Goal: Task Accomplishment & Management: Use online tool/utility

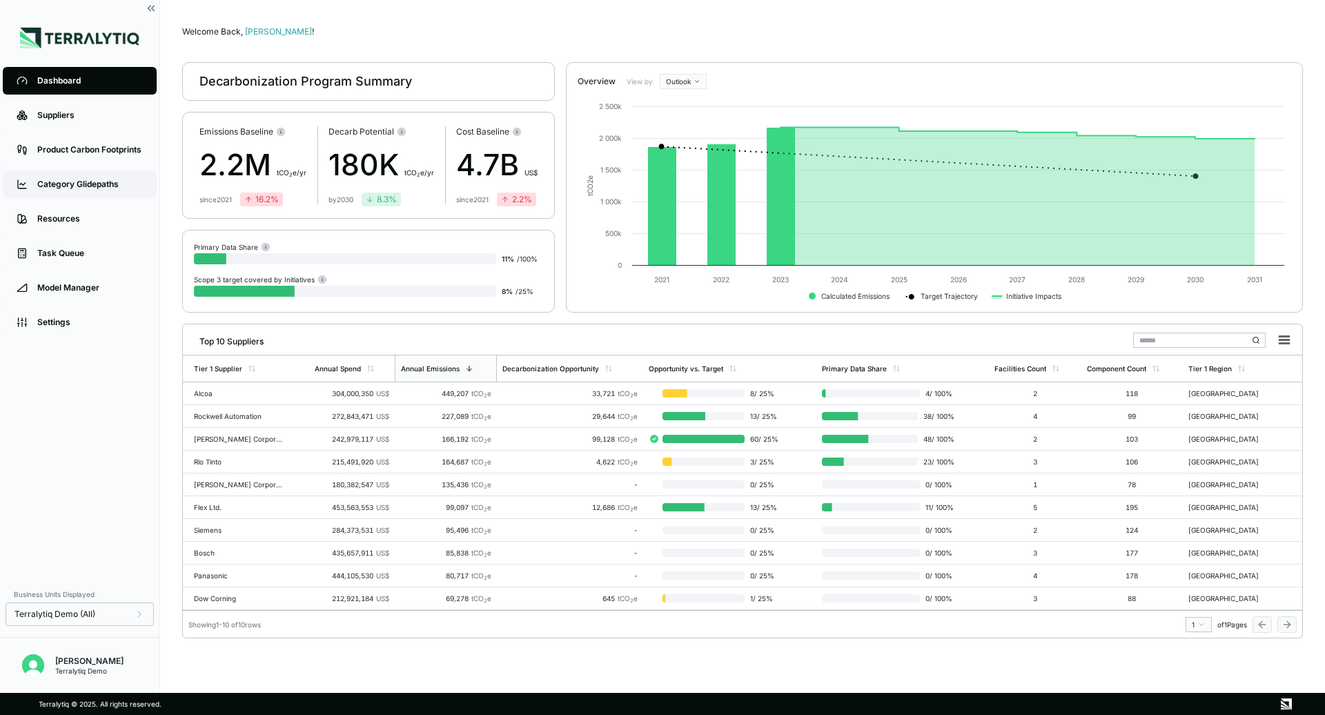
click at [80, 184] on div "Category Glidepaths" at bounding box center [90, 184] width 106 height 11
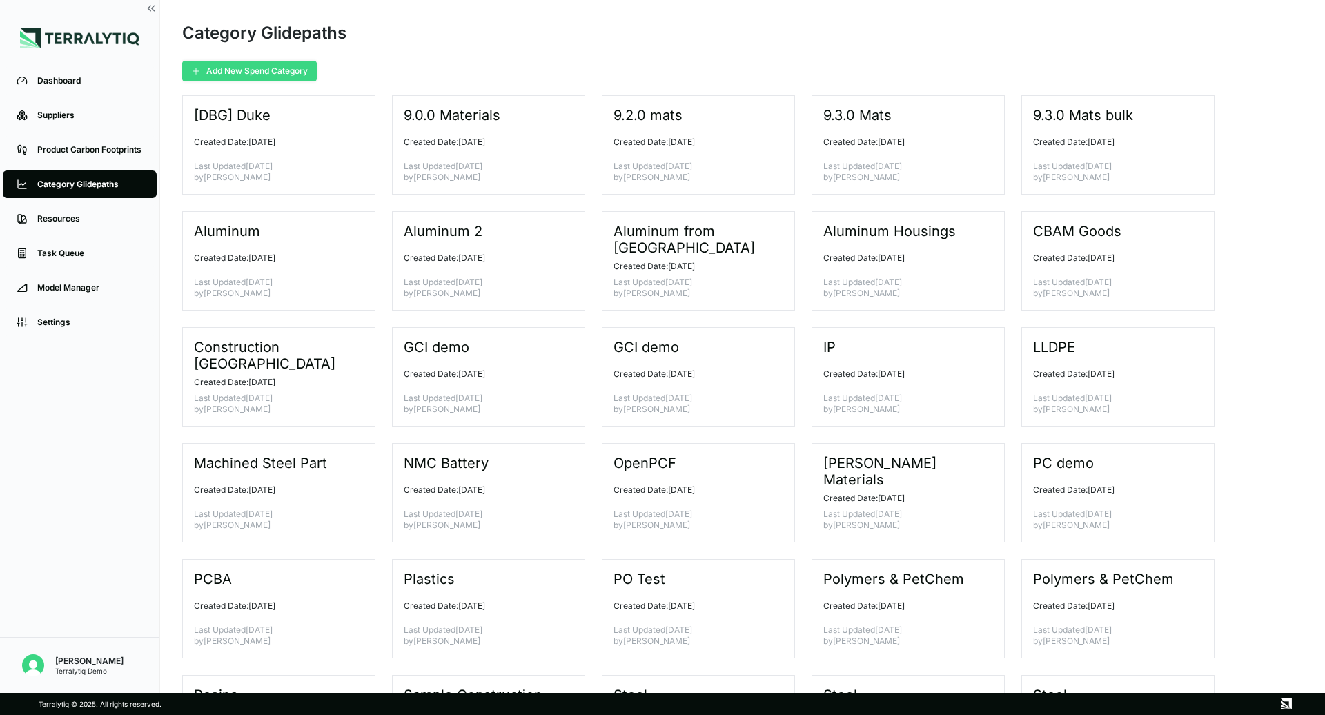
click at [208, 75] on button "Add New Spend Category" at bounding box center [249, 71] width 135 height 21
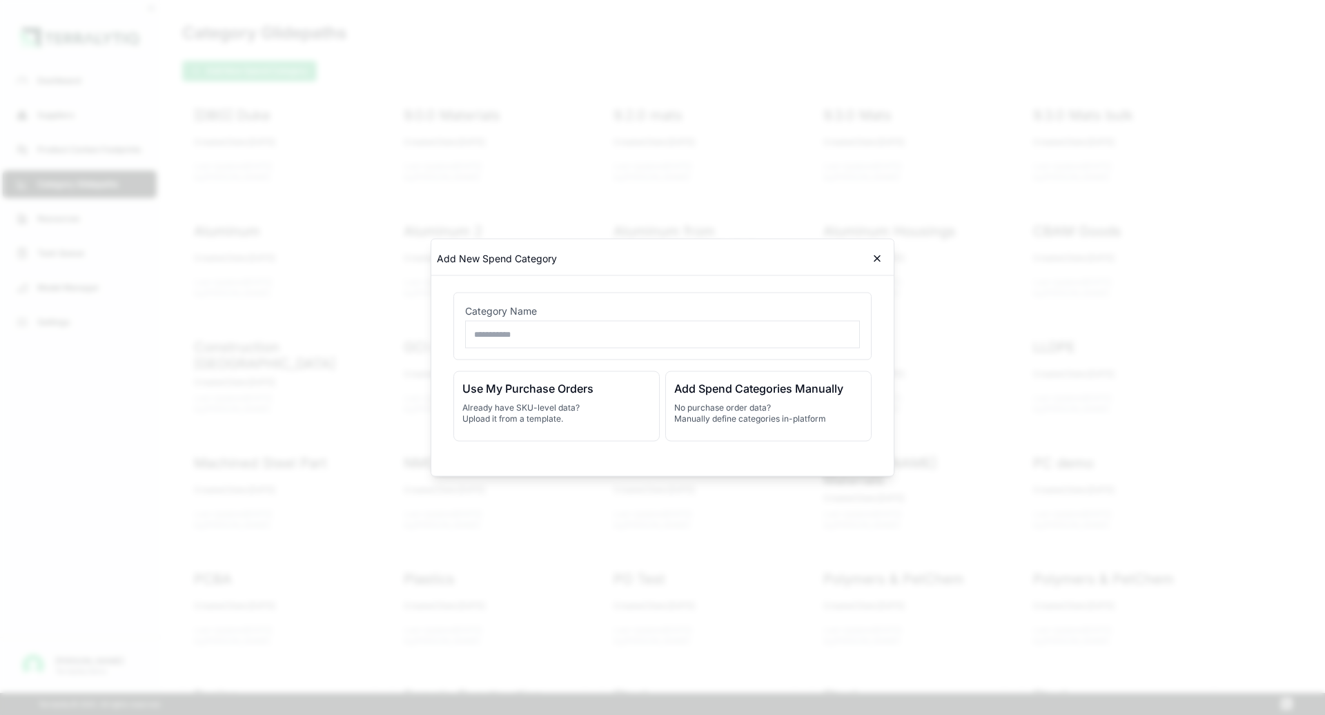
click at [571, 335] on input "text" at bounding box center [662, 335] width 395 height 28
type input "**********"
click at [734, 395] on h3 "Add Spend Categories Manually" at bounding box center [768, 388] width 188 height 17
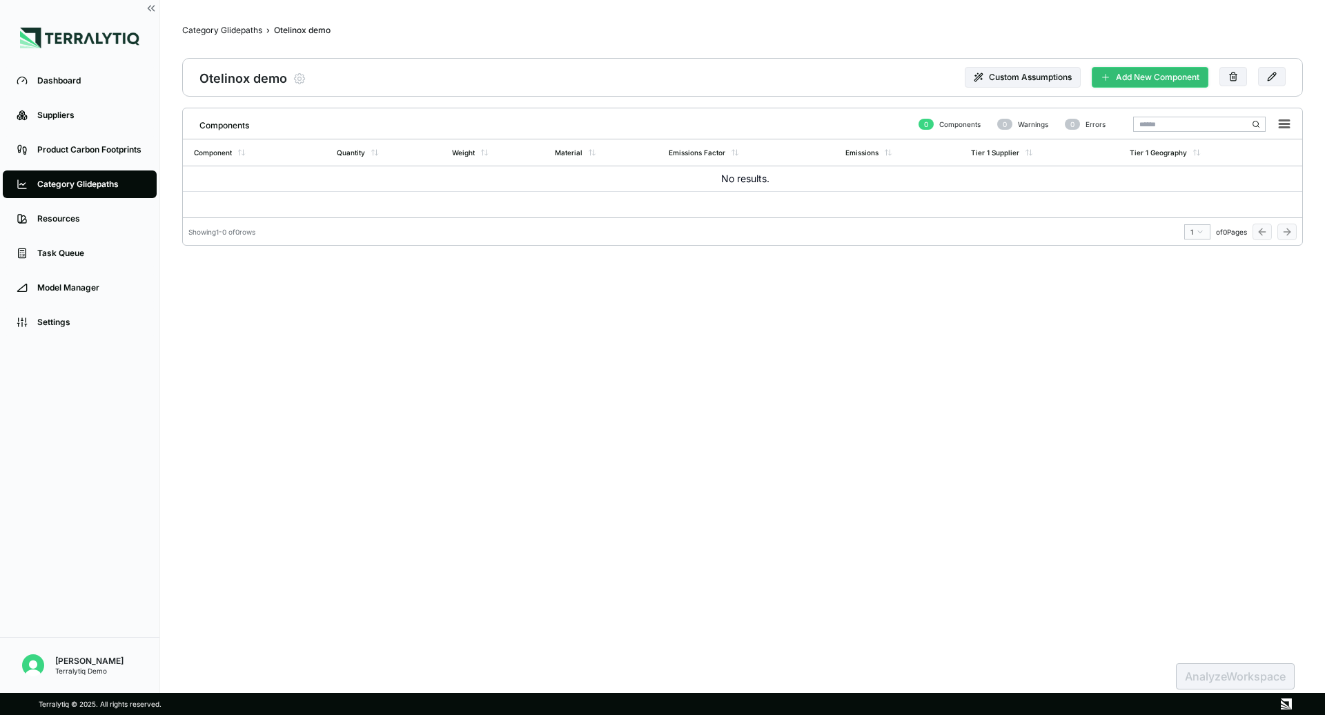
click at [1150, 75] on button "Add New Component" at bounding box center [1150, 77] width 117 height 21
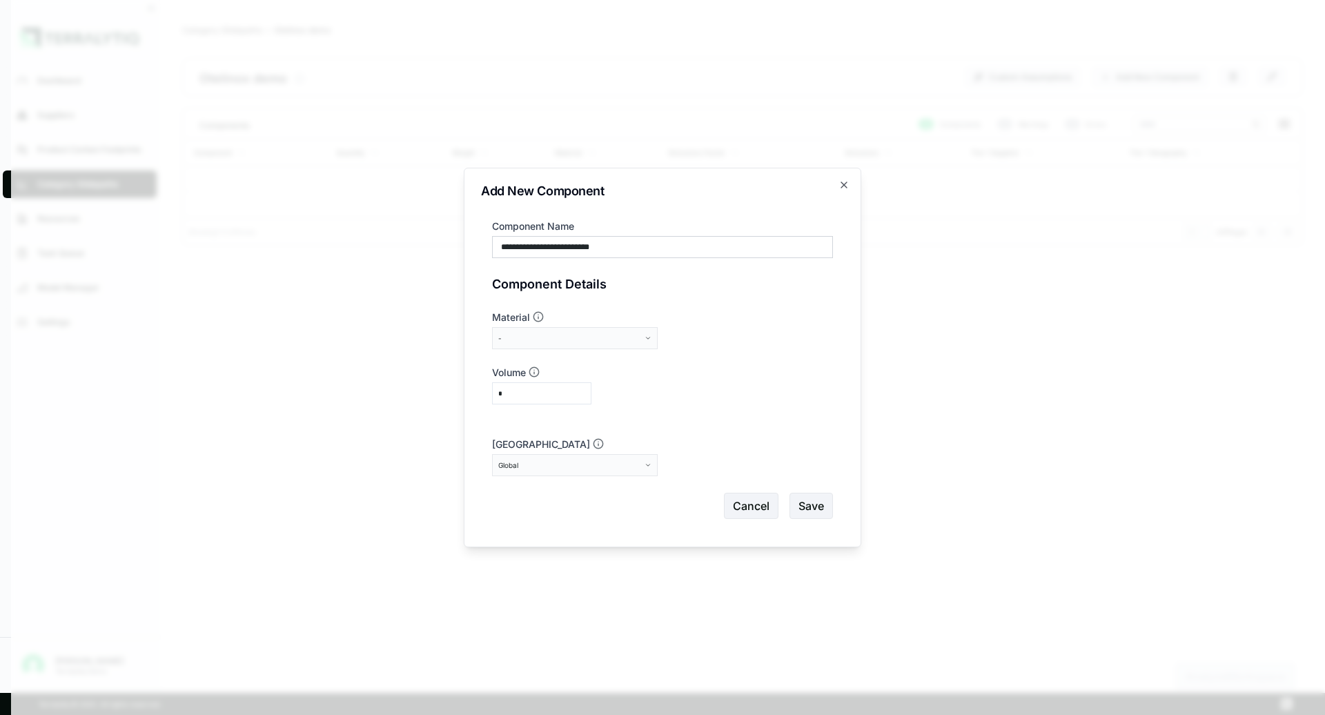
click at [571, 246] on input "**********" at bounding box center [662, 247] width 341 height 22
type input "**********"
click at [599, 334] on div "-" at bounding box center [570, 338] width 144 height 8
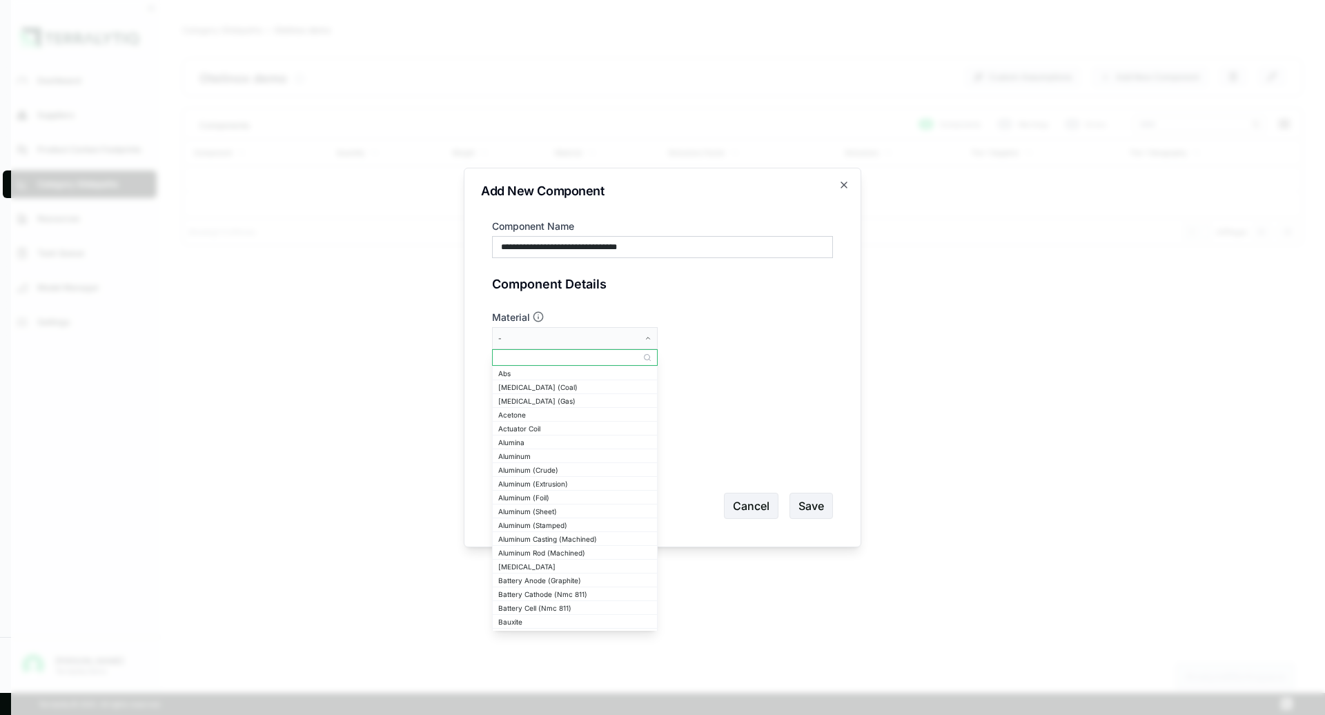
click at [593, 360] on input "text" at bounding box center [575, 357] width 164 height 17
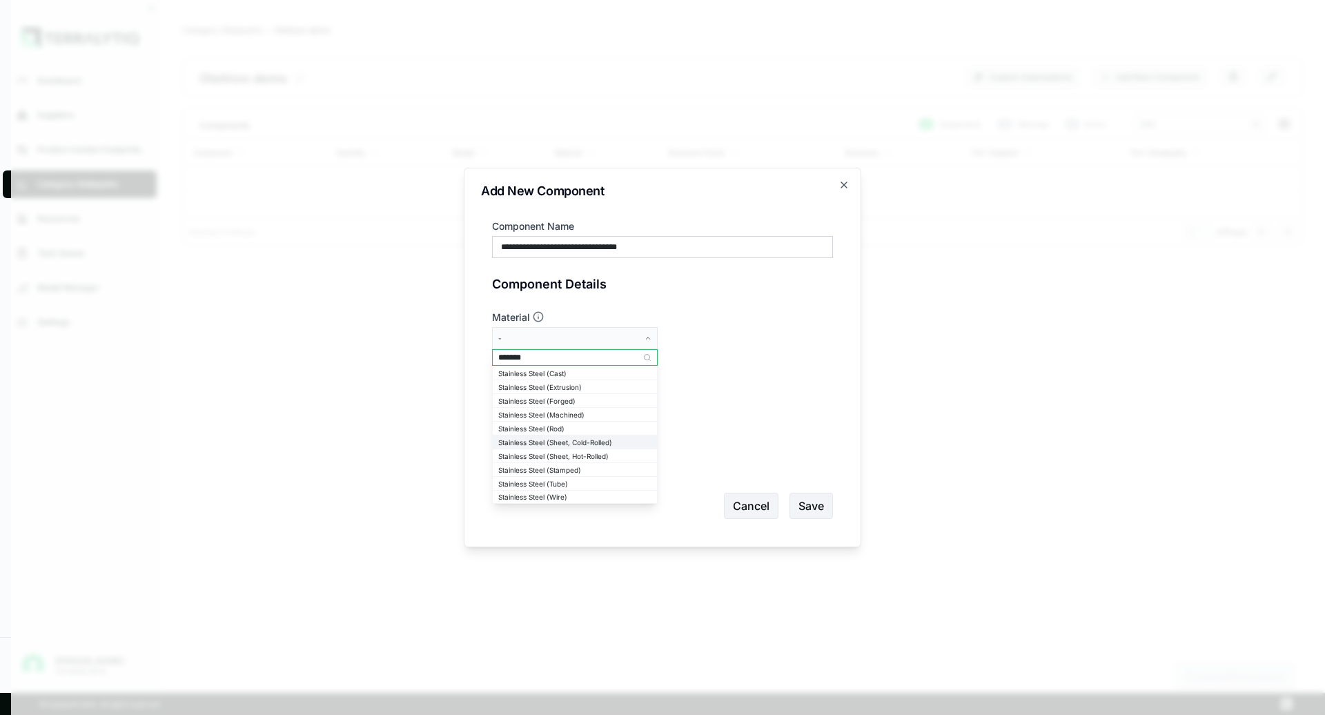
type input "*******"
click at [556, 442] on div "Stainless Steel (Sheet, Cold-Rolled)" at bounding box center [574, 442] width 153 height 8
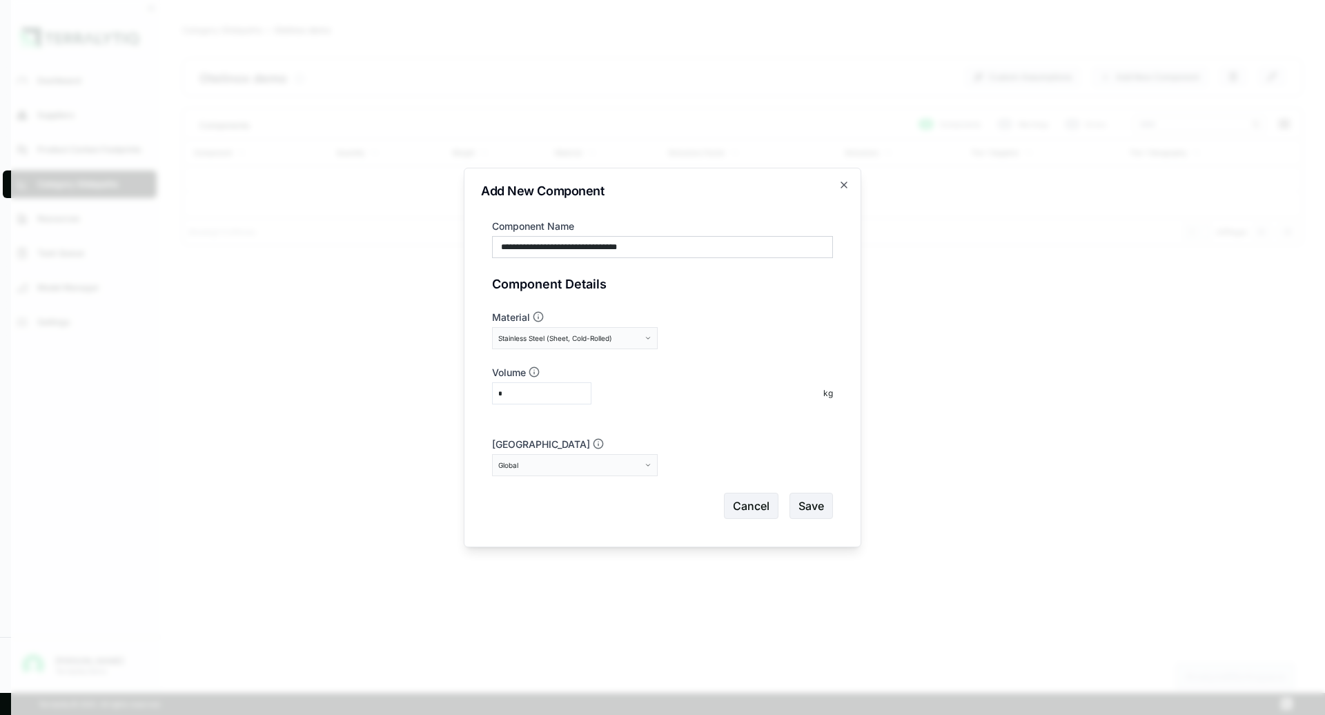
click at [532, 391] on input "*" at bounding box center [541, 393] width 99 height 22
type input "****"
click at [634, 470] on button "Global" at bounding box center [575, 465] width 166 height 22
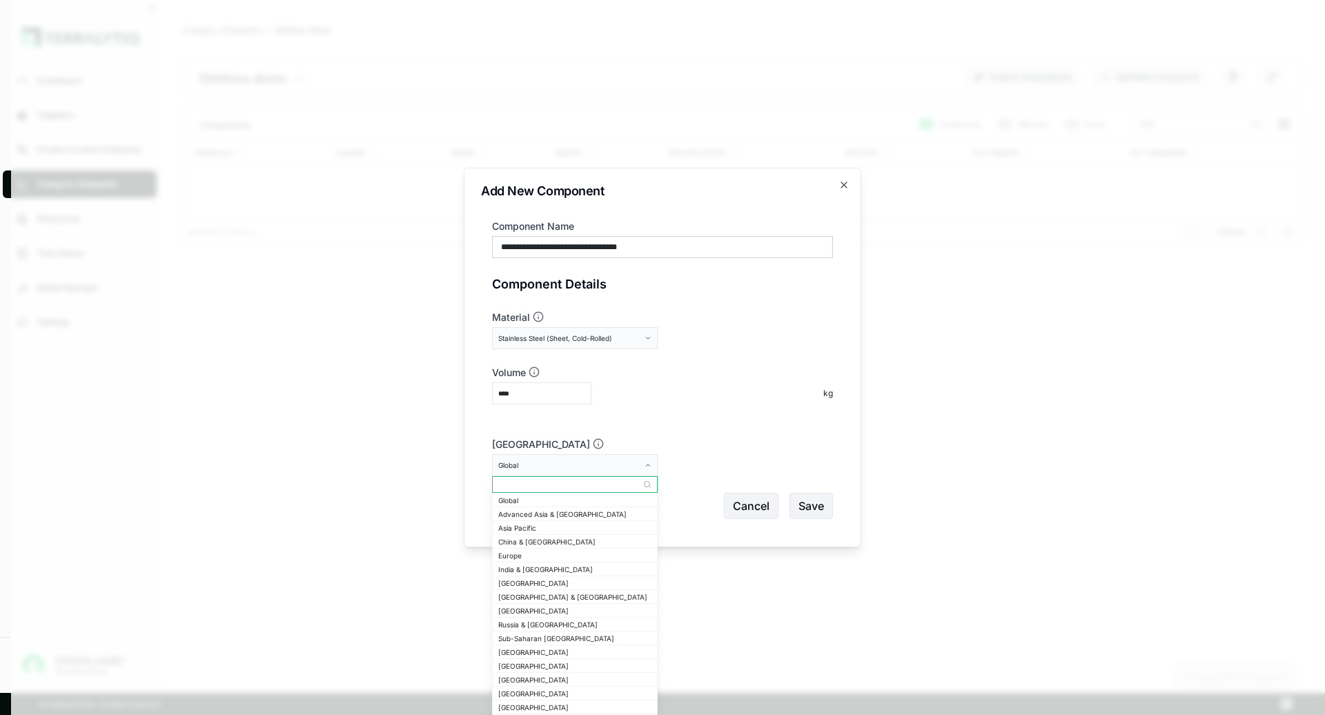
click at [593, 484] on input "text" at bounding box center [575, 484] width 164 height 17
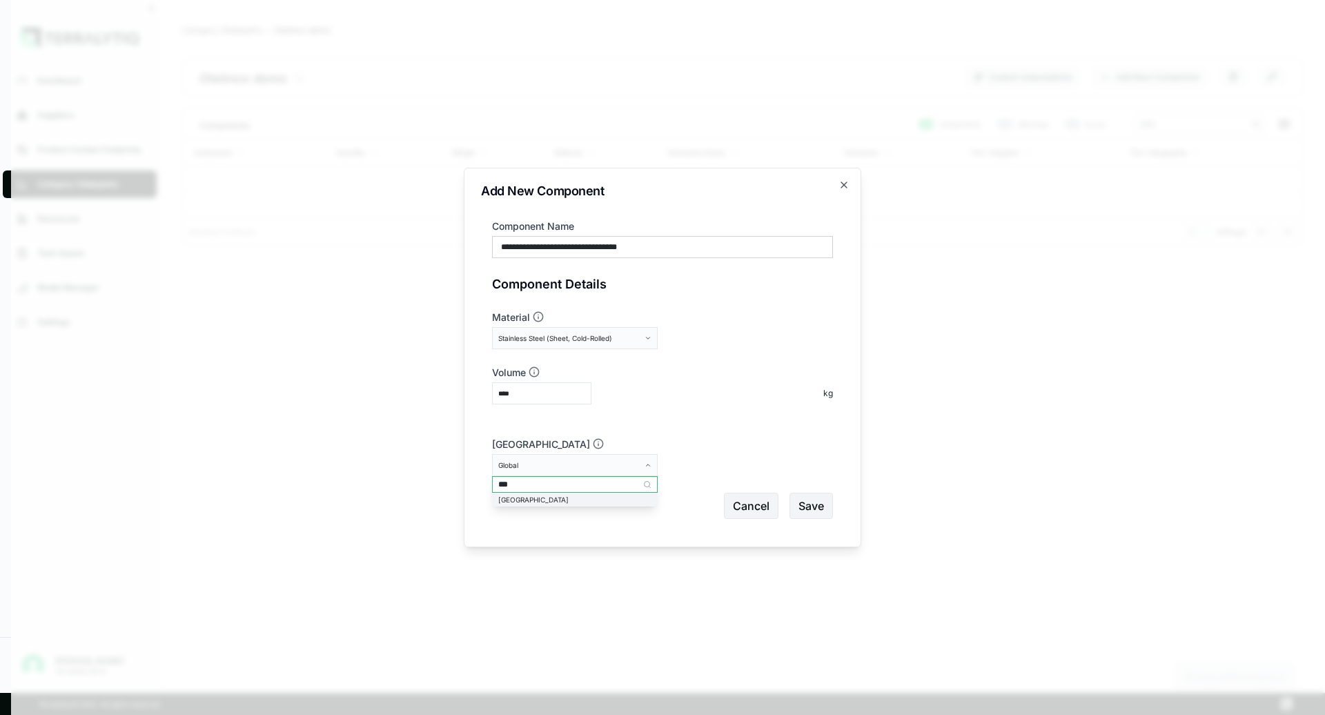
type input "***"
click at [588, 503] on div "[GEOGRAPHIC_DATA]" at bounding box center [574, 500] width 153 height 8
click at [825, 502] on button "Save" at bounding box center [810, 506] width 43 height 26
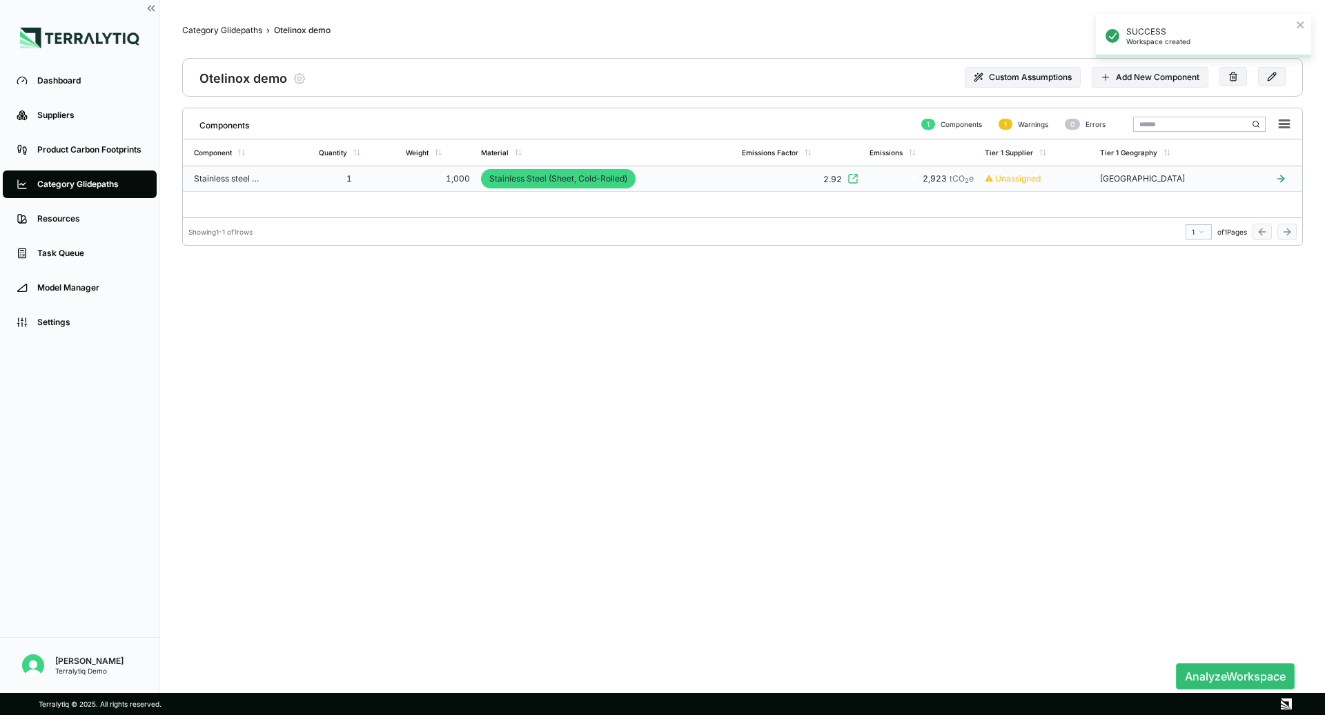
click at [679, 184] on td "Stainless Steel (Sheet, Cold-Rolled)" at bounding box center [605, 179] width 261 height 26
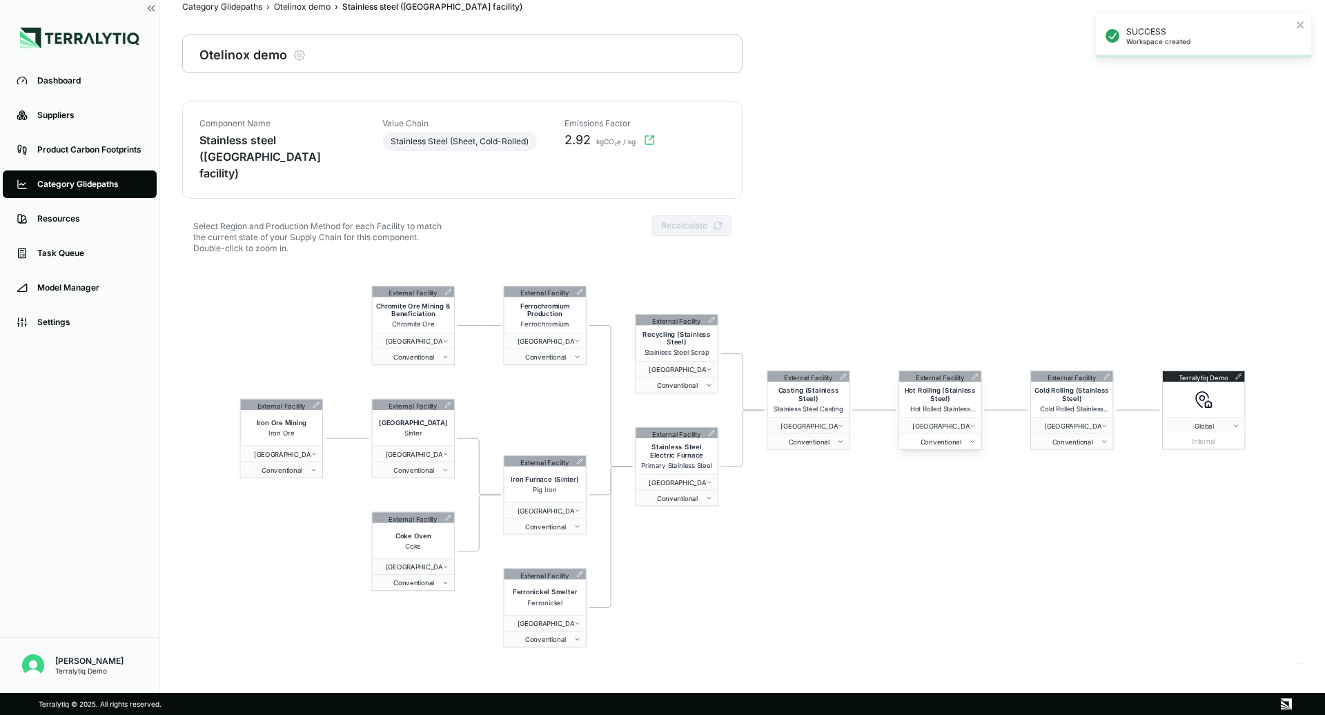
scroll to position [26, 0]
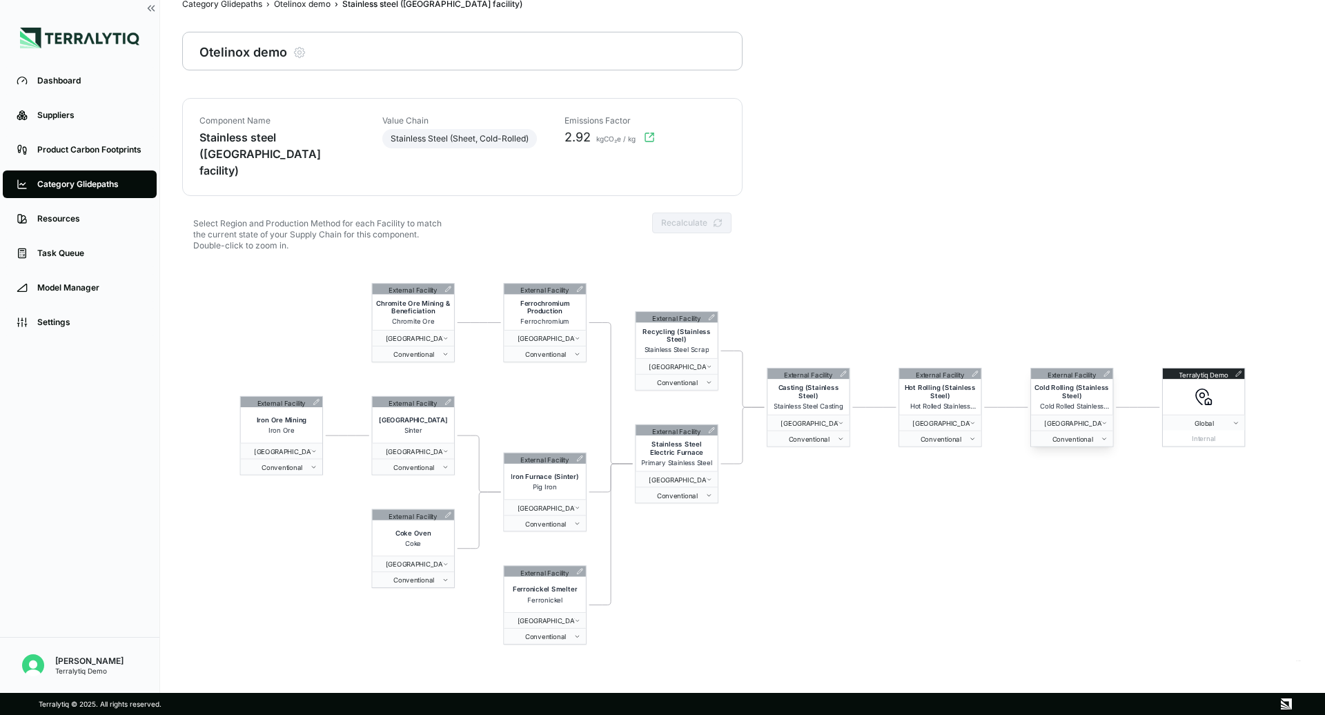
click at [1097, 430] on div "External Facility Cold Rolling (Stainless Steel) Cold Rolled Stainless Steel Ro…" at bounding box center [1071, 407] width 83 height 79
click at [1080, 435] on span "Conventional" at bounding box center [1069, 439] width 65 height 8
click at [1028, 509] on html "Dashboard Suppliers Product Carbon Footprints Category Glidepaths Resources Tas…" at bounding box center [662, 357] width 1325 height 715
click at [1074, 435] on span "Conventional" at bounding box center [1069, 439] width 65 height 8
click at [1067, 460] on div "Renewable Electricity (Ppa)" at bounding box center [1084, 461] width 101 height 17
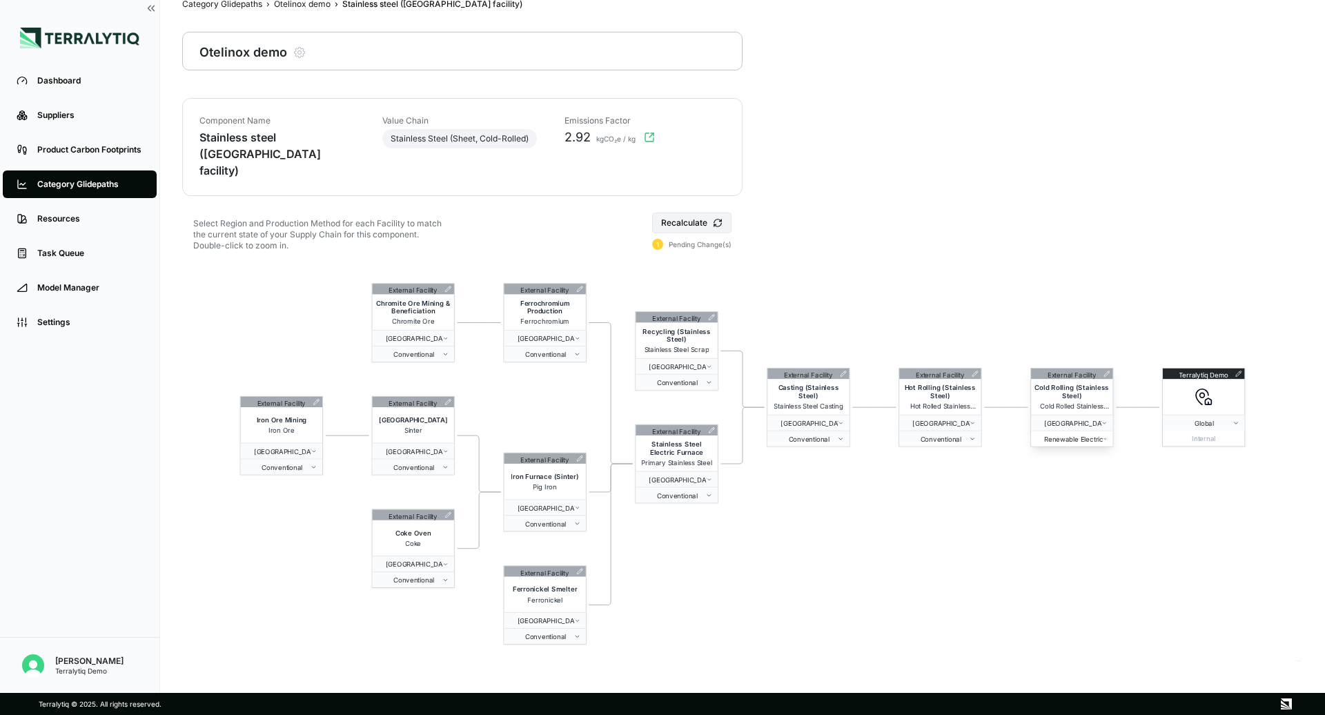
click at [1074, 435] on span "Renewable Electricity (Ppa)" at bounding box center [1070, 439] width 67 height 8
click at [1080, 503] on html "Dashboard Suppliers Product Carbon Footprints Category Glidepaths Resources Tas…" at bounding box center [662, 357] width 1325 height 715
click at [1081, 431] on button "Renewable Electricity (Ppa)" at bounding box center [1071, 439] width 81 height 16
click at [1109, 518] on html "Dashboard Suppliers Product Carbon Footprints Category Glidepaths Resources Tas…" at bounding box center [662, 357] width 1325 height 715
click at [942, 419] on span "[GEOGRAPHIC_DATA]" at bounding box center [938, 423] width 66 height 8
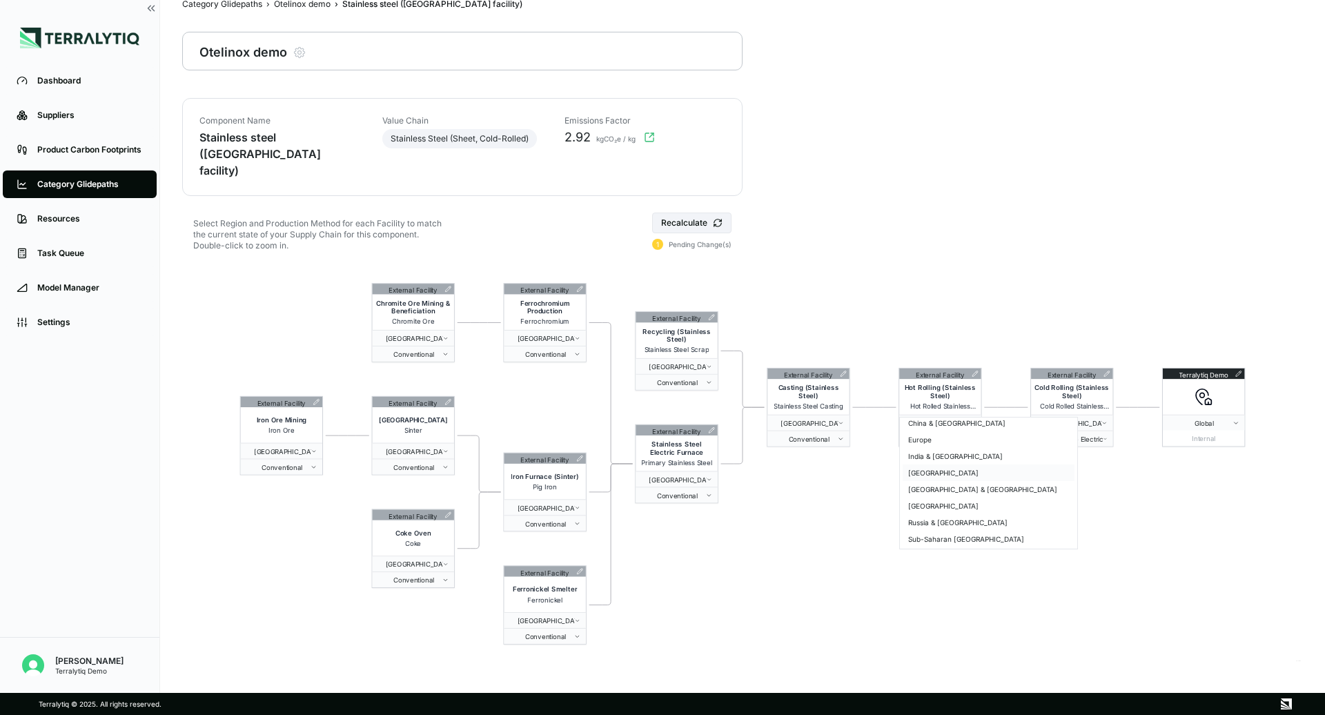
scroll to position [75, 0]
click at [920, 437] on div "Europe" at bounding box center [989, 439] width 172 height 17
click at [827, 419] on span "[GEOGRAPHIC_DATA]" at bounding box center [806, 423] width 66 height 8
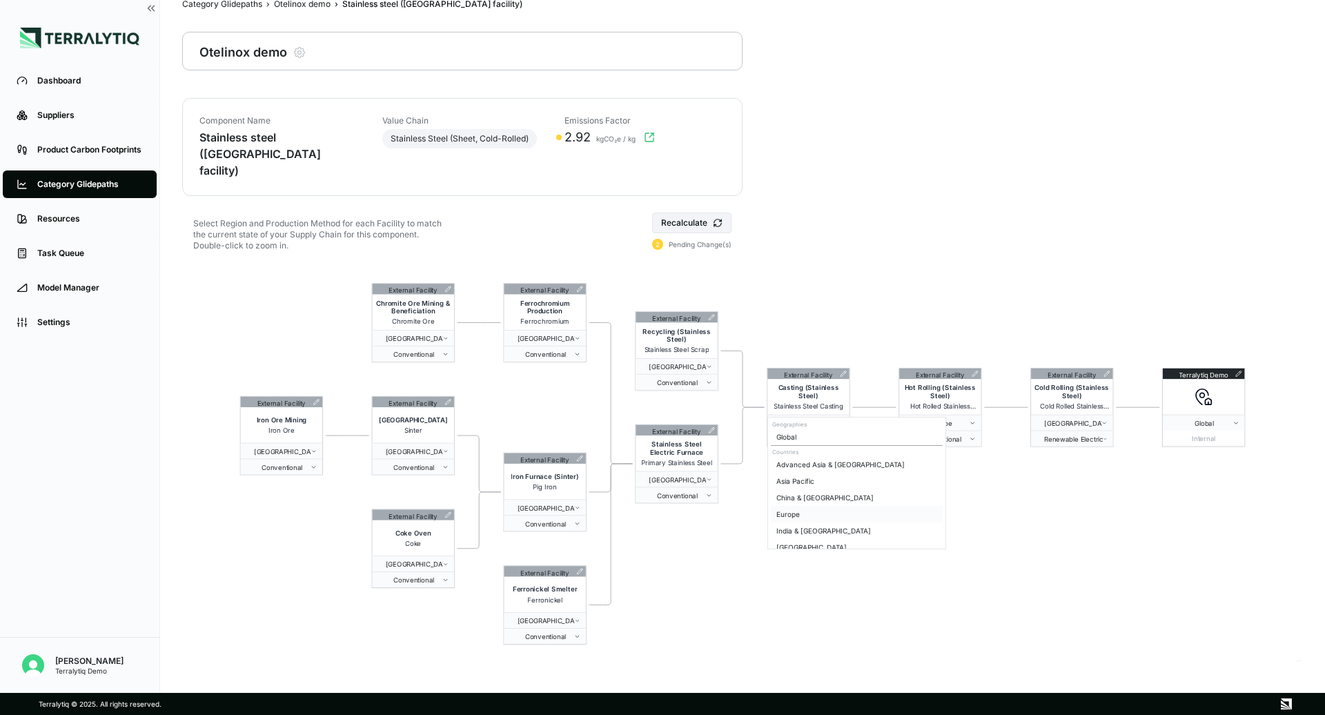
click at [803, 520] on div "Europe" at bounding box center [857, 514] width 172 height 17
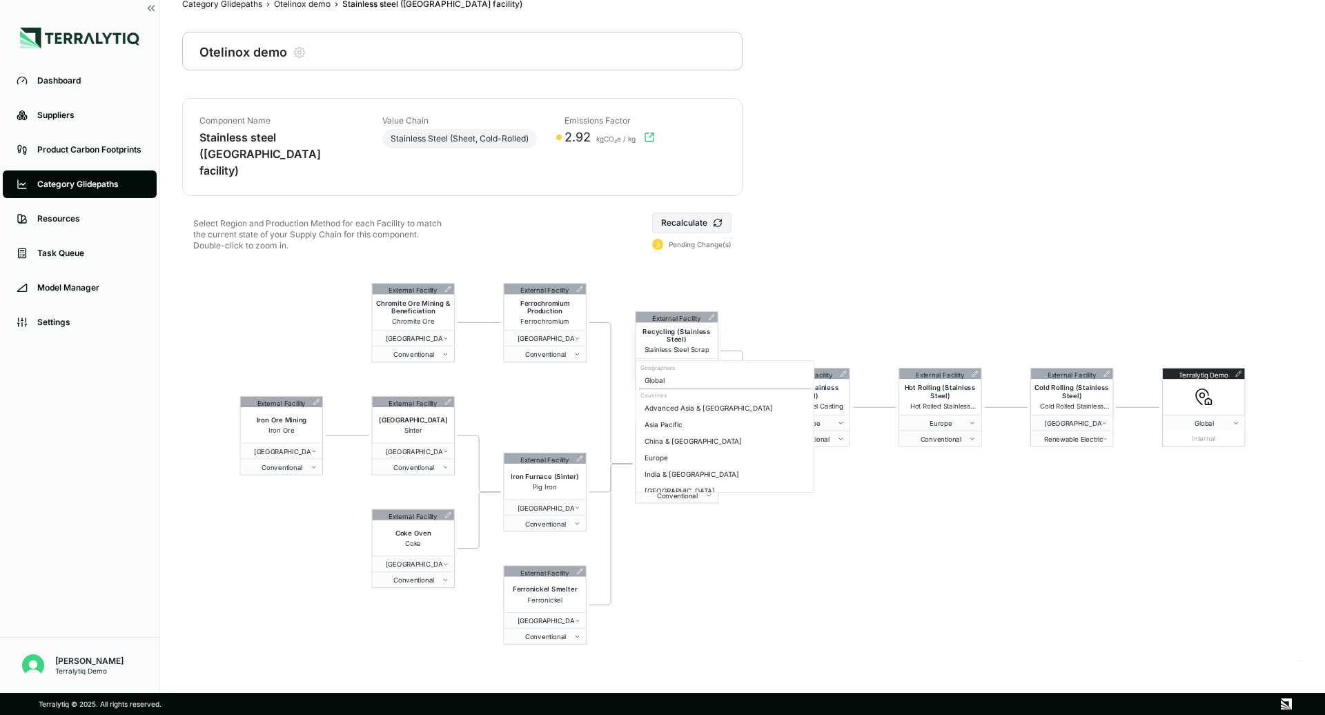
click at [700, 362] on span "[GEOGRAPHIC_DATA]" at bounding box center [674, 366] width 66 height 8
click at [680, 462] on div "Europe" at bounding box center [725, 457] width 172 height 17
click at [834, 431] on button "Conventional" at bounding box center [807, 439] width 81 height 16
click at [752, 535] on html "Dashboard Suppliers Product Carbon Footprints Category Glidepaths Resources Tas…" at bounding box center [662, 357] width 1325 height 715
click at [689, 378] on span "Conventional" at bounding box center [673, 382] width 65 height 8
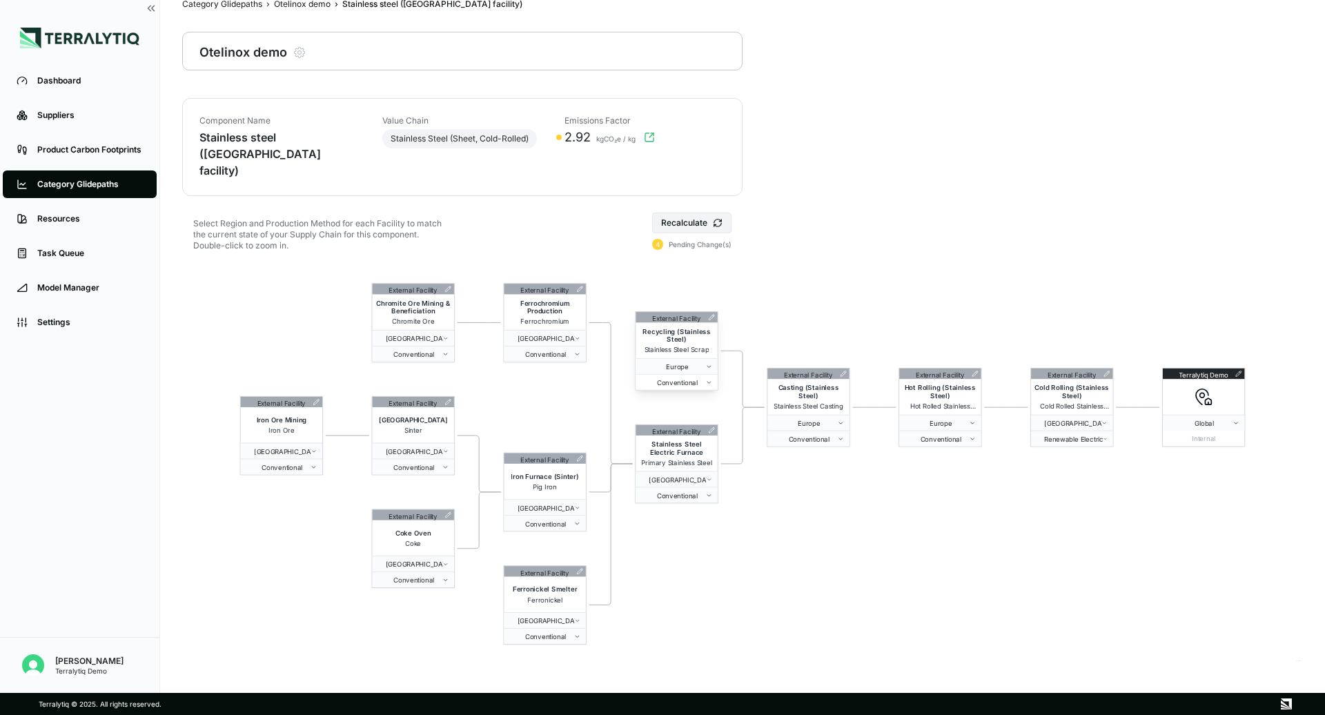
click at [689, 378] on span "Conventional" at bounding box center [673, 382] width 65 height 8
click at [696, 491] on span "Conventional" at bounding box center [673, 495] width 65 height 8
click at [847, 459] on html "Dashboard Suppliers Product Carbon Footprints Category Glidepaths Resources Tas…" at bounding box center [662, 357] width 1325 height 715
click at [846, 371] on icon at bounding box center [843, 374] width 7 height 7
click at [843, 372] on icon at bounding box center [844, 375] width 6 height 6
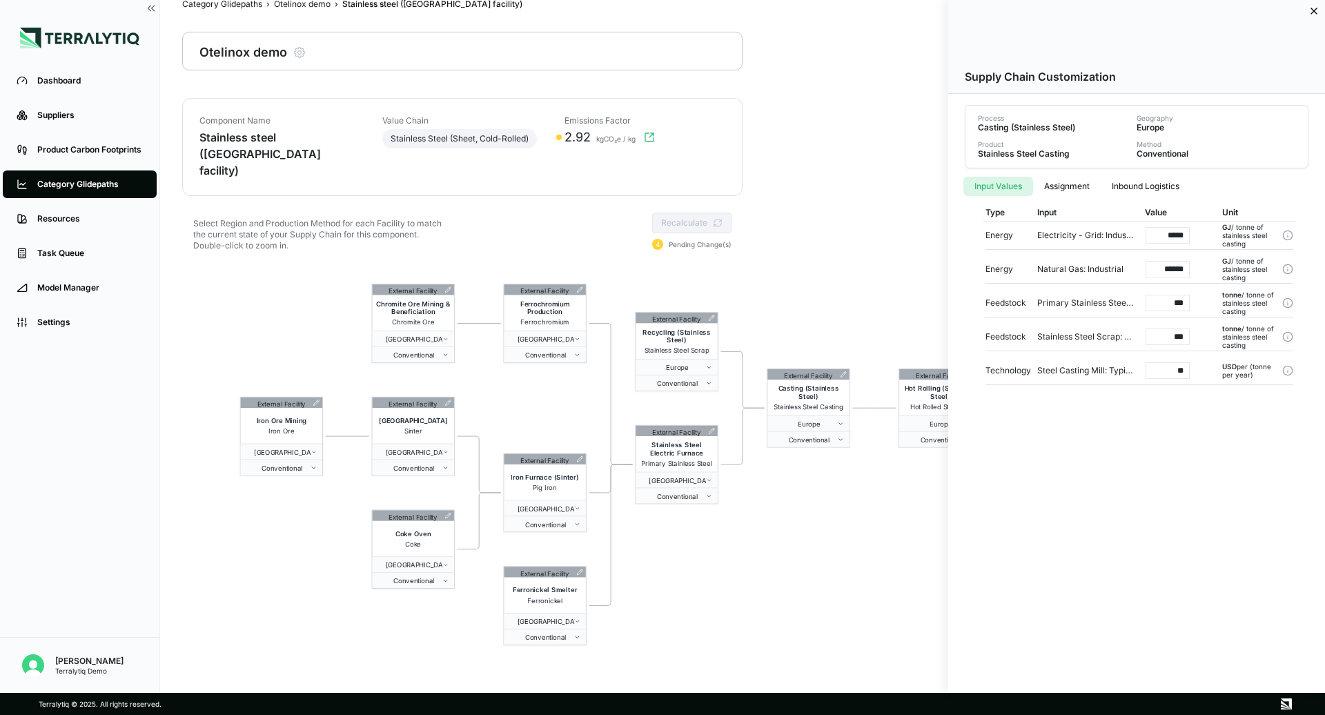
click at [1178, 304] on input "***" at bounding box center [1168, 303] width 44 height 17
type input "****"
click at [1033, 520] on div "Supply Chain Customization Process Casting (Stainless Steel) Geography [GEOGRAP…" at bounding box center [1136, 346] width 377 height 693
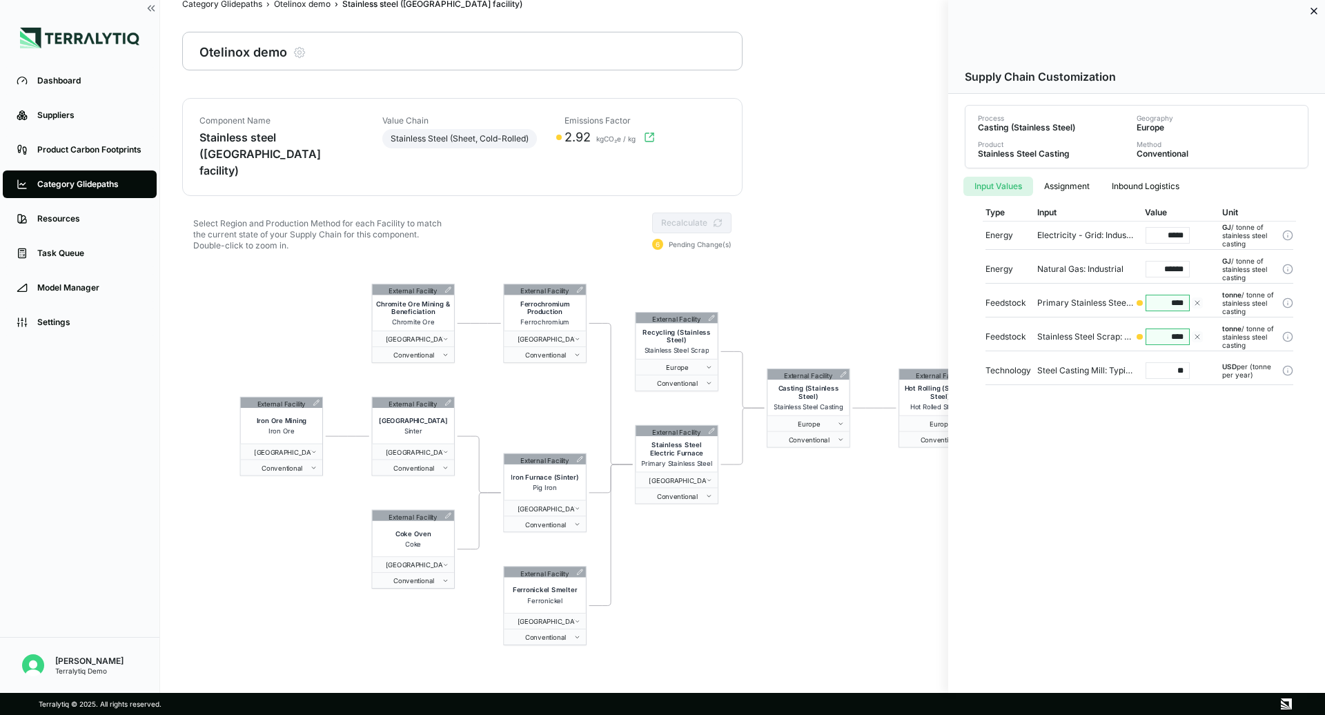
click at [896, 550] on div at bounding box center [662, 357] width 1325 height 715
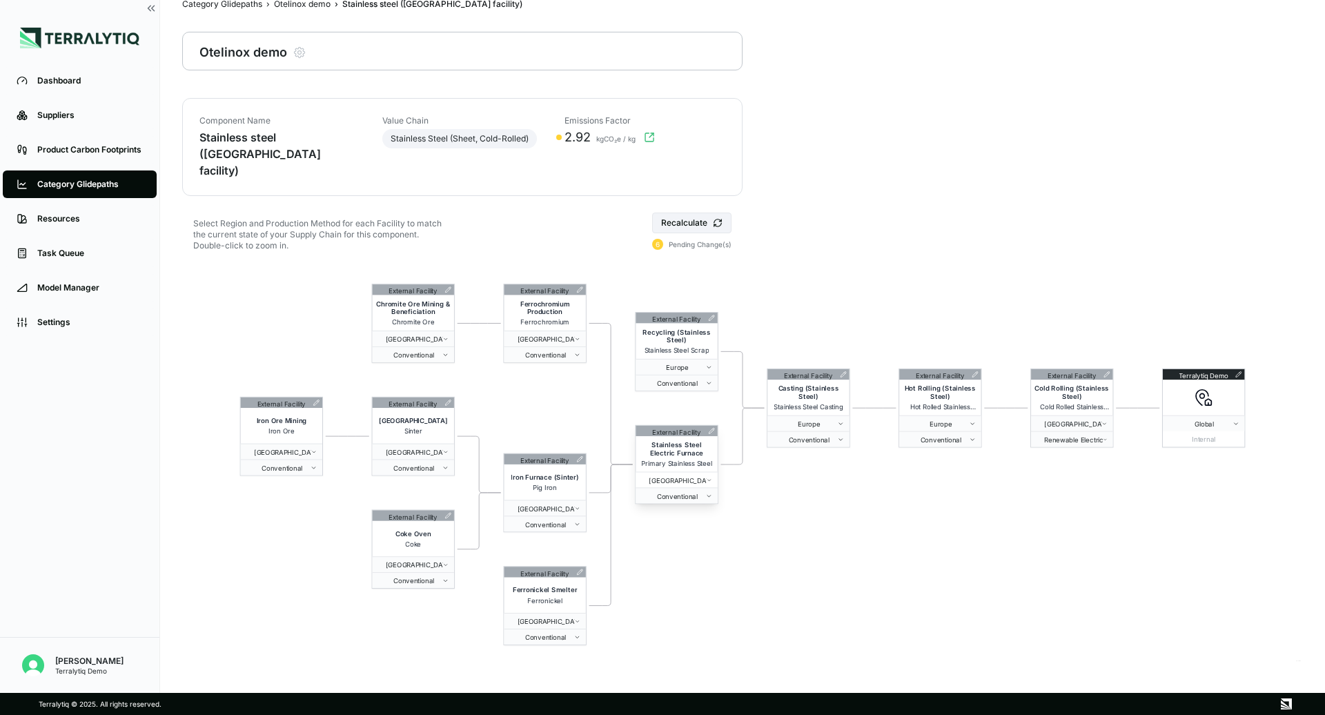
click at [688, 471] on button "[GEOGRAPHIC_DATA]" at bounding box center [676, 479] width 81 height 16
click at [671, 571] on div "Europe" at bounding box center [725, 570] width 172 height 17
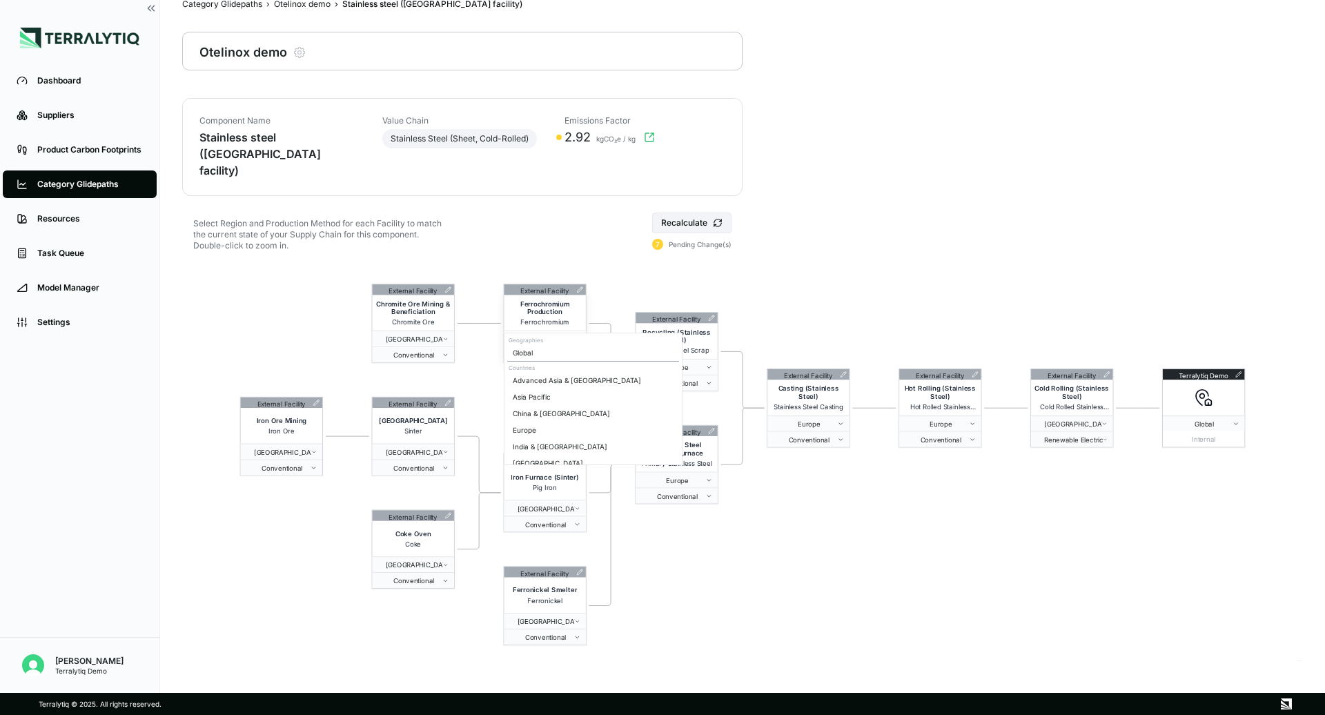
click at [565, 335] on span "[GEOGRAPHIC_DATA]" at bounding box center [542, 339] width 66 height 8
click at [533, 433] on div "Europe" at bounding box center [593, 430] width 172 height 17
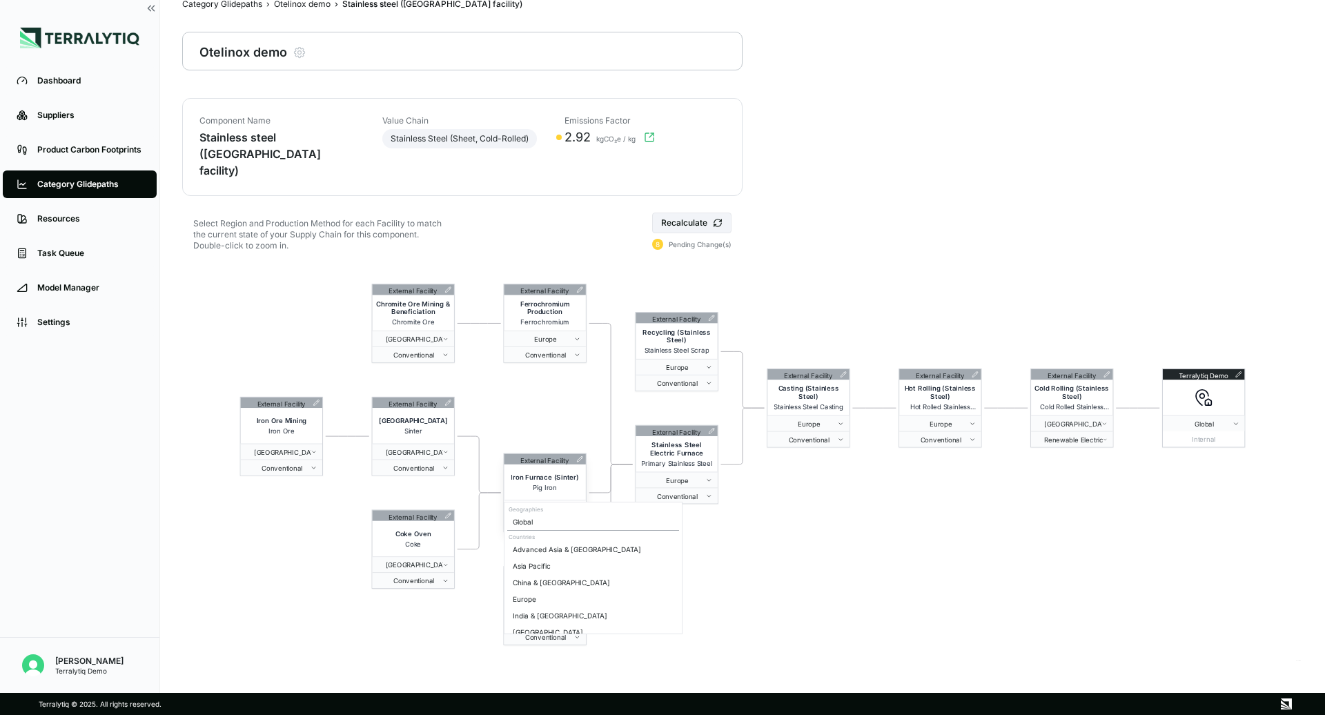
click at [551, 504] on span "[GEOGRAPHIC_DATA]" at bounding box center [542, 508] width 66 height 8
click at [532, 607] on div "India & [GEOGRAPHIC_DATA]" at bounding box center [593, 615] width 172 height 17
click at [539, 504] on span "India & [GEOGRAPHIC_DATA]" at bounding box center [542, 508] width 67 height 8
click at [525, 598] on div "Europe" at bounding box center [593, 599] width 172 height 17
click at [536, 617] on span "[GEOGRAPHIC_DATA]" at bounding box center [542, 621] width 66 height 8
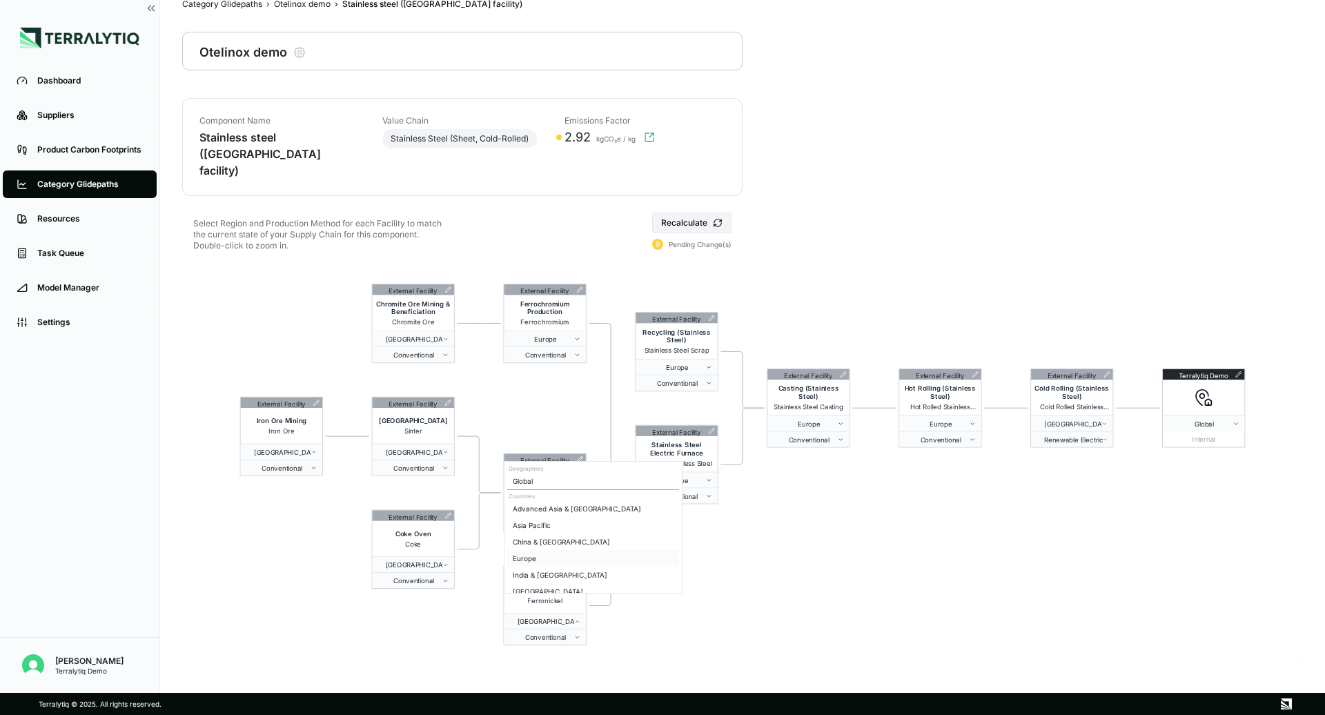
click at [532, 562] on div "Europe" at bounding box center [593, 558] width 172 height 17
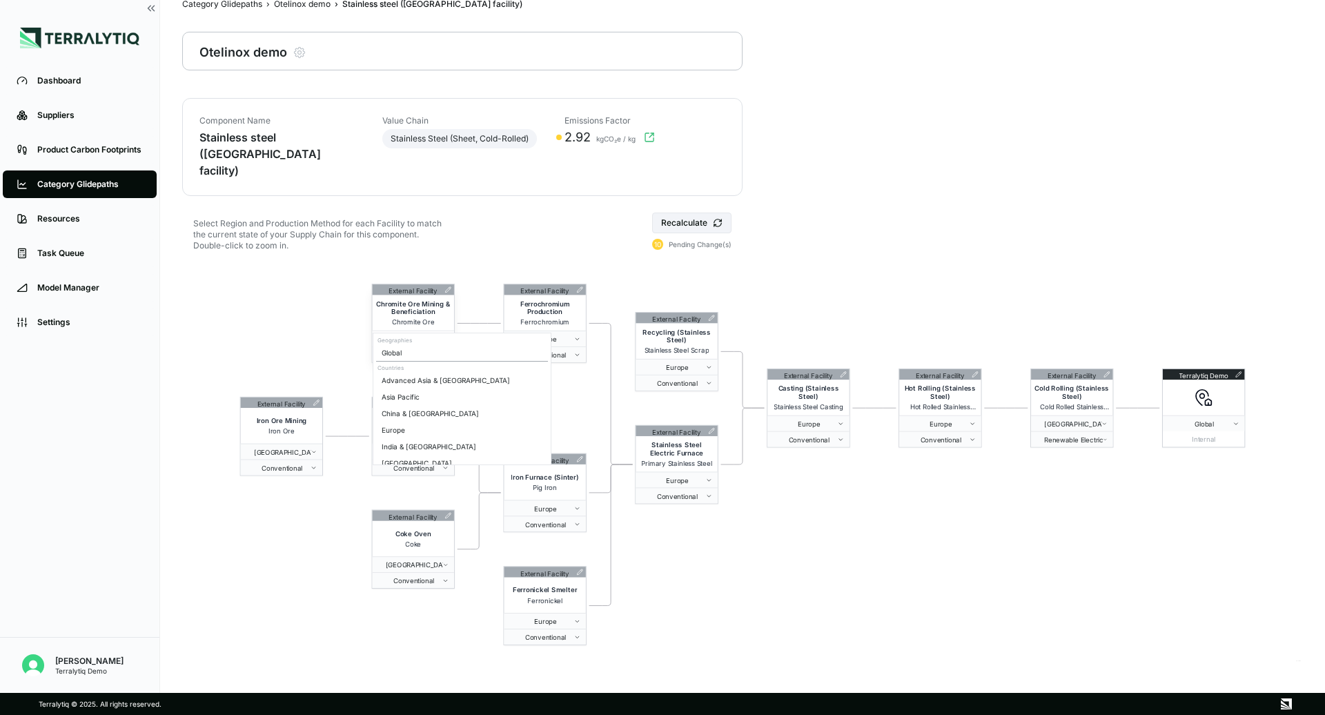
click at [429, 335] on span "[GEOGRAPHIC_DATA]" at bounding box center [410, 339] width 66 height 8
click at [404, 428] on div "Europe" at bounding box center [462, 430] width 172 height 17
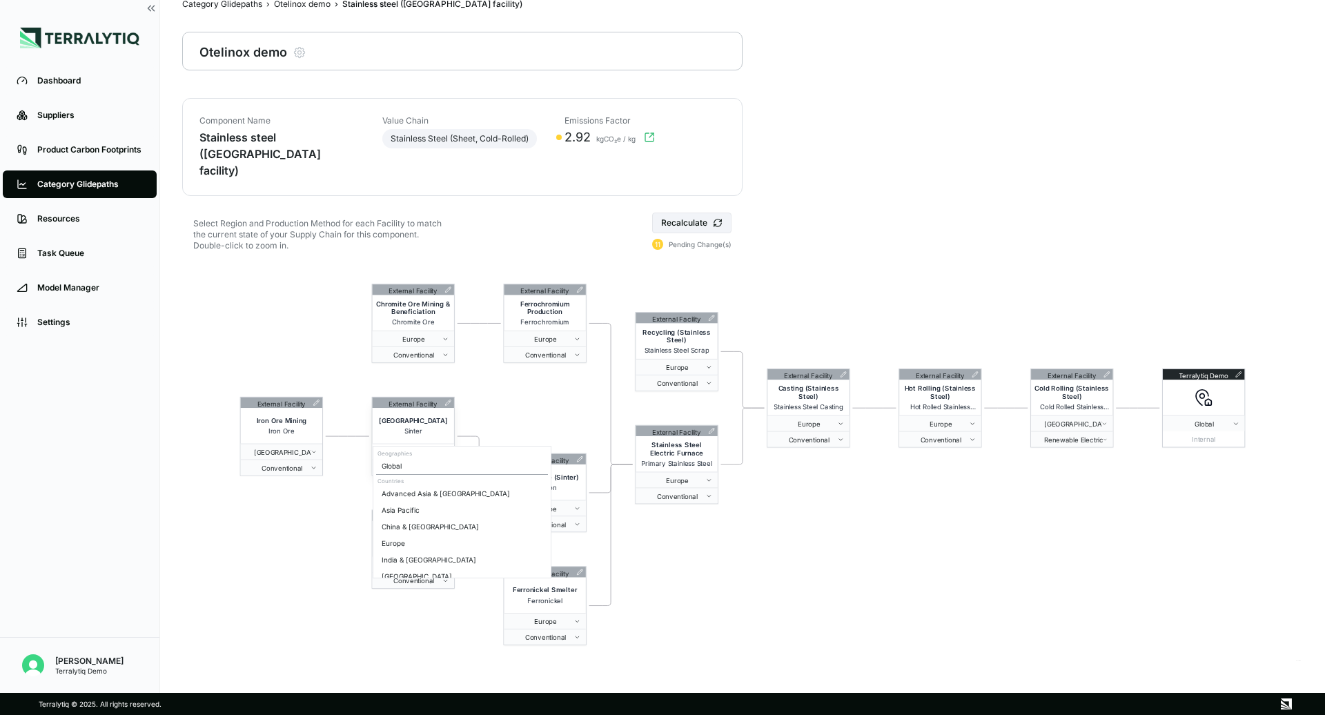
click at [404, 448] on span "[GEOGRAPHIC_DATA]" at bounding box center [410, 452] width 66 height 8
click at [405, 544] on div "Europe" at bounding box center [462, 543] width 172 height 17
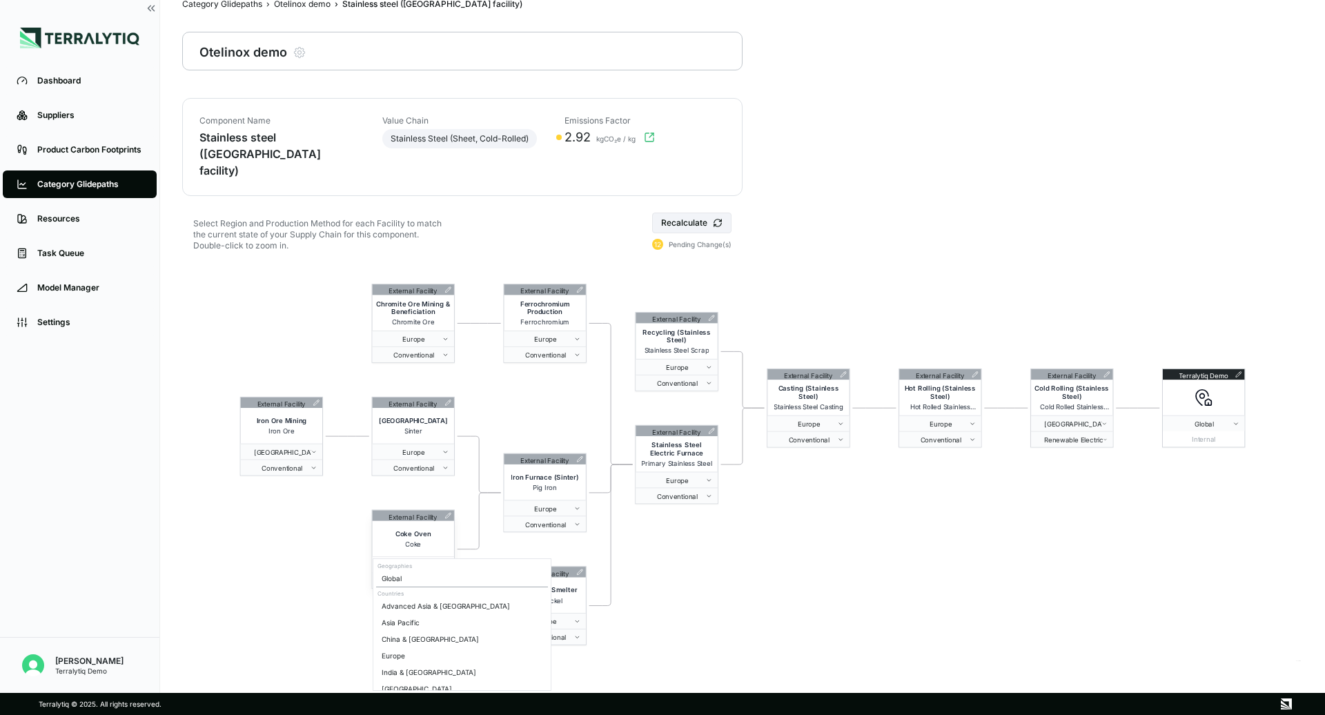
click at [413, 560] on span "[GEOGRAPHIC_DATA]" at bounding box center [410, 564] width 66 height 8
click at [400, 654] on div "Europe" at bounding box center [462, 655] width 172 height 17
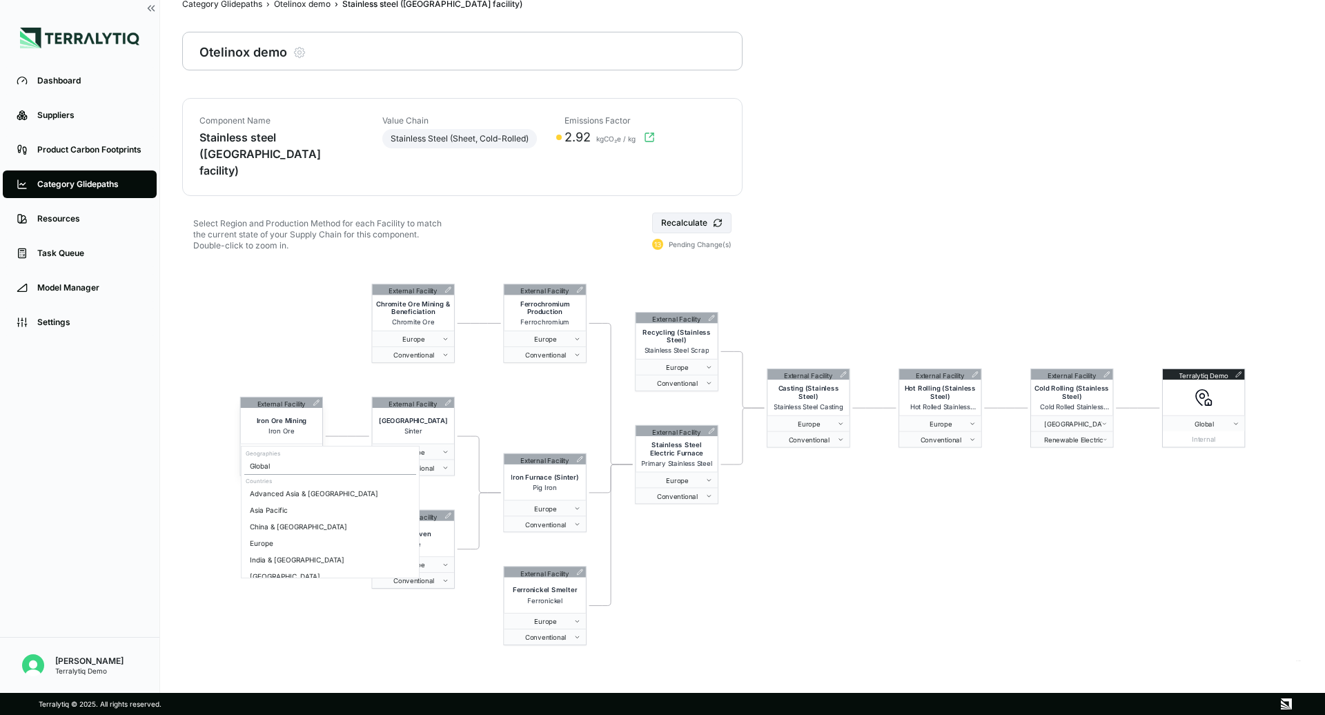
click at [287, 448] on span "[GEOGRAPHIC_DATA]" at bounding box center [279, 452] width 66 height 8
click at [296, 541] on div "Europe" at bounding box center [330, 543] width 172 height 17
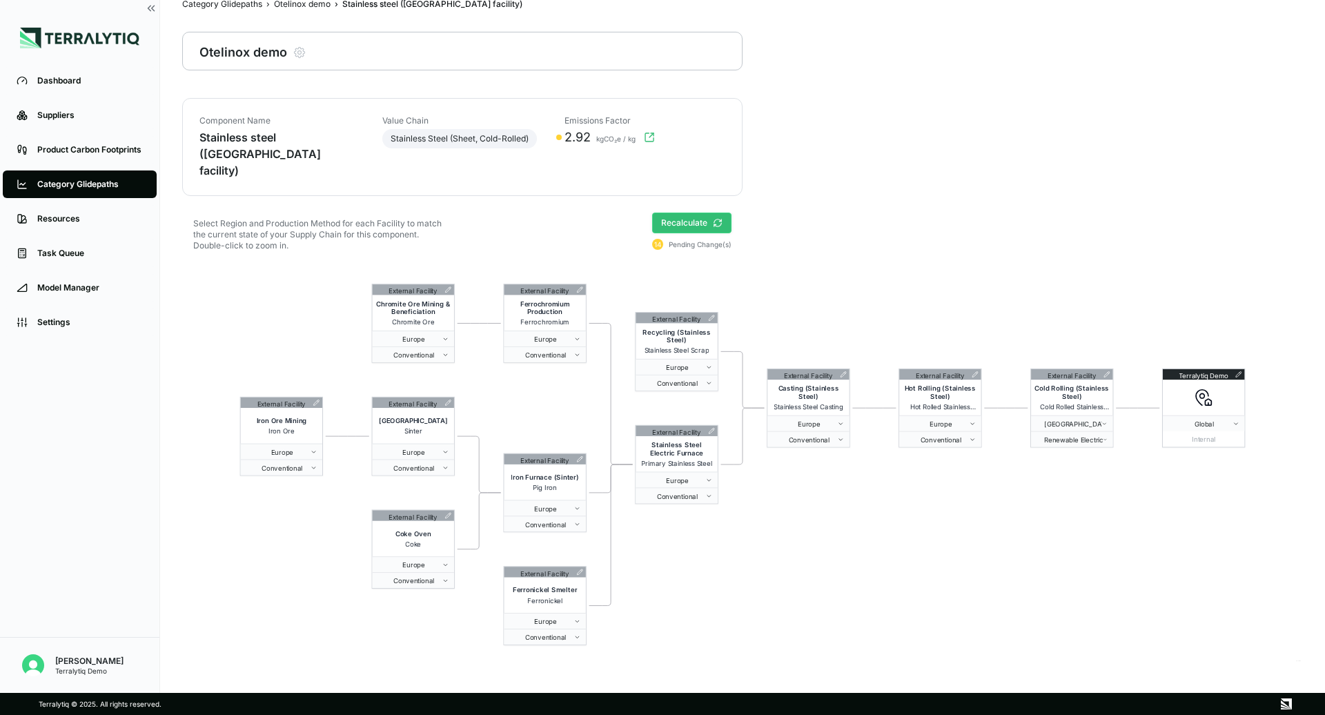
click at [689, 213] on button "Recalculate" at bounding box center [691, 223] width 79 height 21
drag, startPoint x: 568, startPoint y: 138, endPoint x: 602, endPoint y: 137, distance: 34.5
click at [602, 137] on div "1.35 kgCO₂e / kg" at bounding box center [640, 137] width 169 height 17
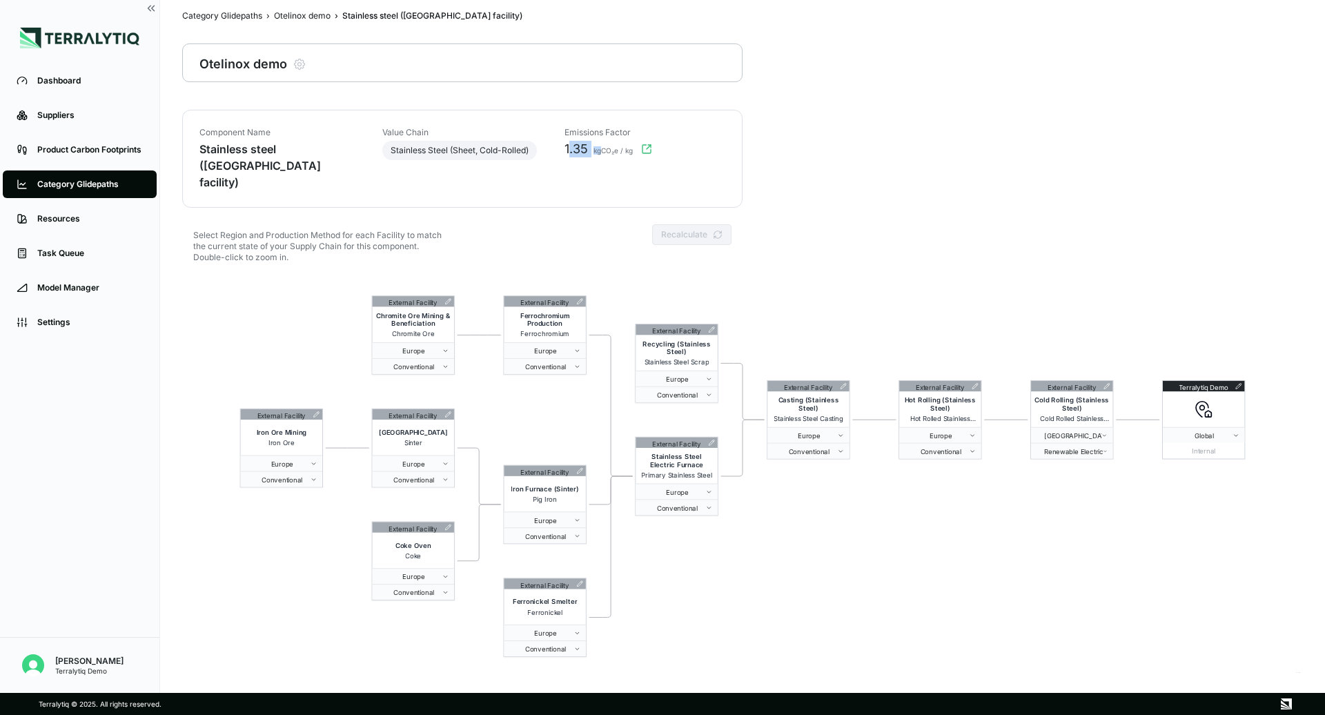
scroll to position [15, 0]
click at [581, 149] on span "1.35" at bounding box center [576, 148] width 23 height 17
drag, startPoint x: 565, startPoint y: 148, endPoint x: 591, endPoint y: 148, distance: 26.2
click at [591, 148] on div "1.35 kgCO₂e / kg" at bounding box center [640, 148] width 169 height 17
click at [933, 333] on div "External Facility Chromite Ore Mining & Beneficiation Chromite Ore Europe Conve…" at bounding box center [742, 475] width 1121 height 398
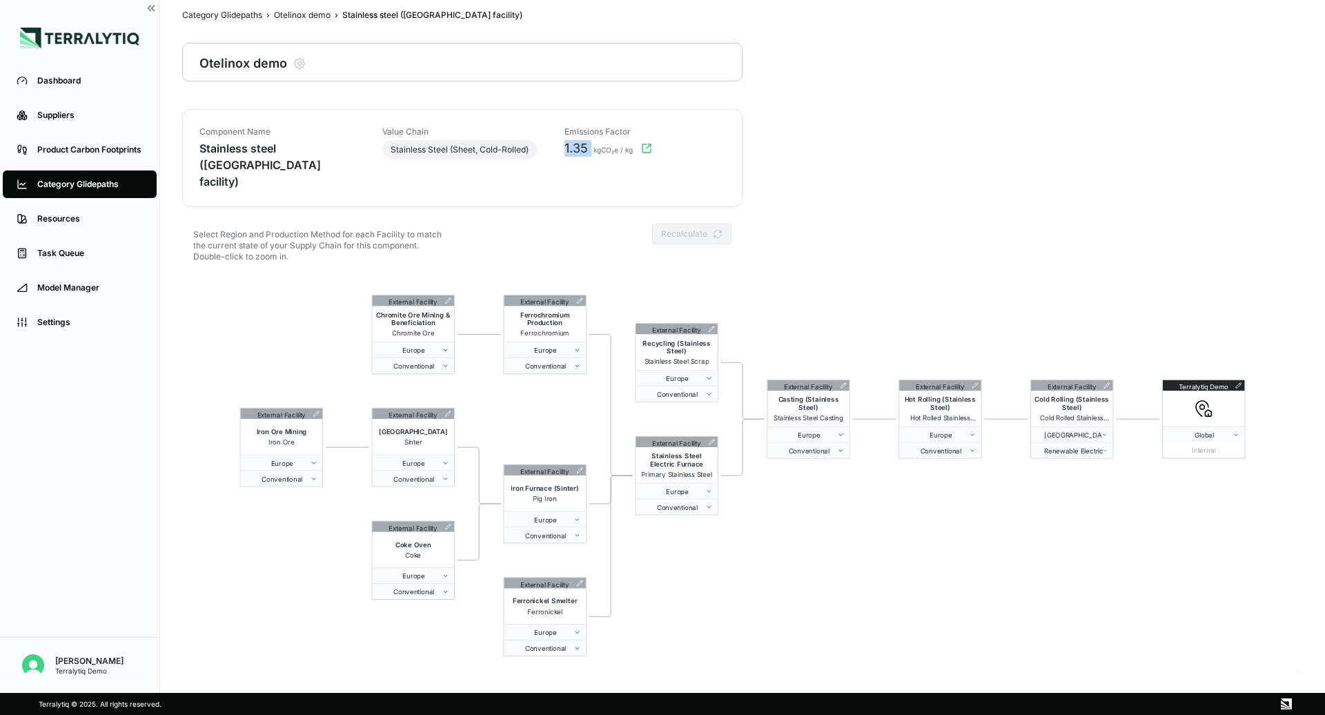
scroll to position [0, 0]
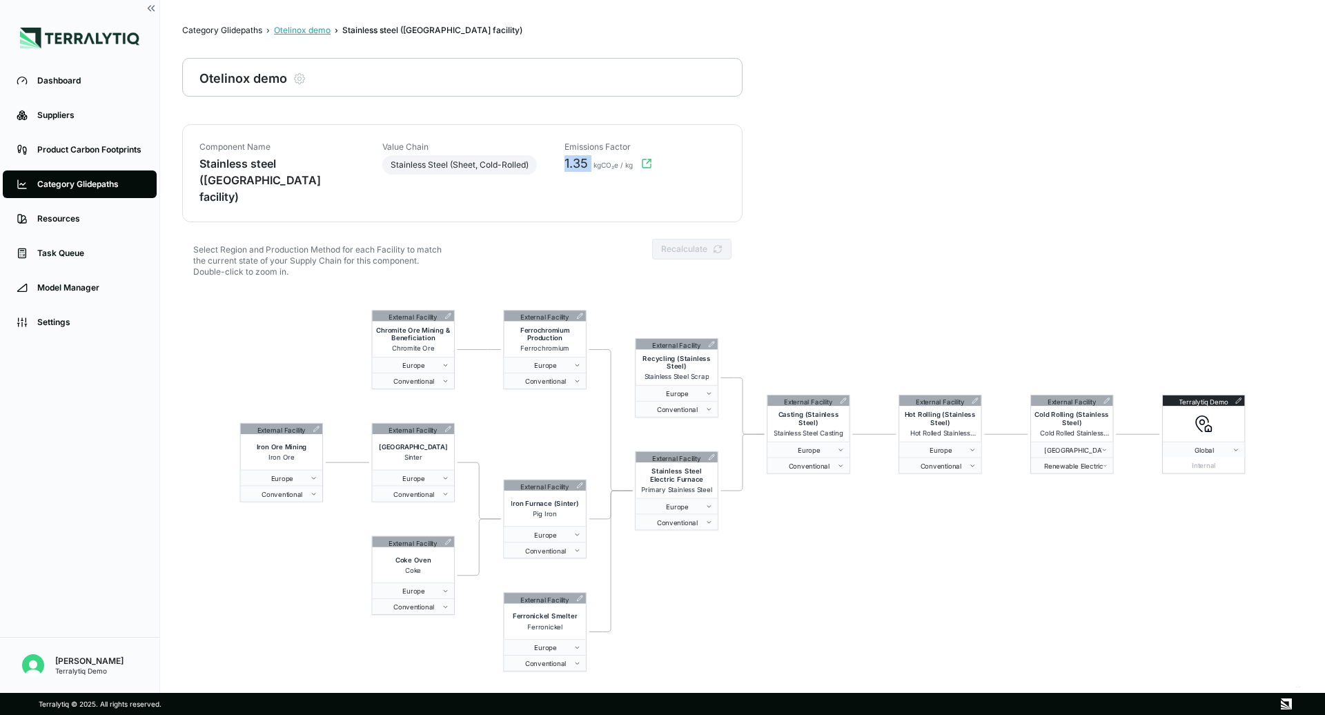
click at [301, 30] on div "Otelinox demo" at bounding box center [302, 30] width 57 height 11
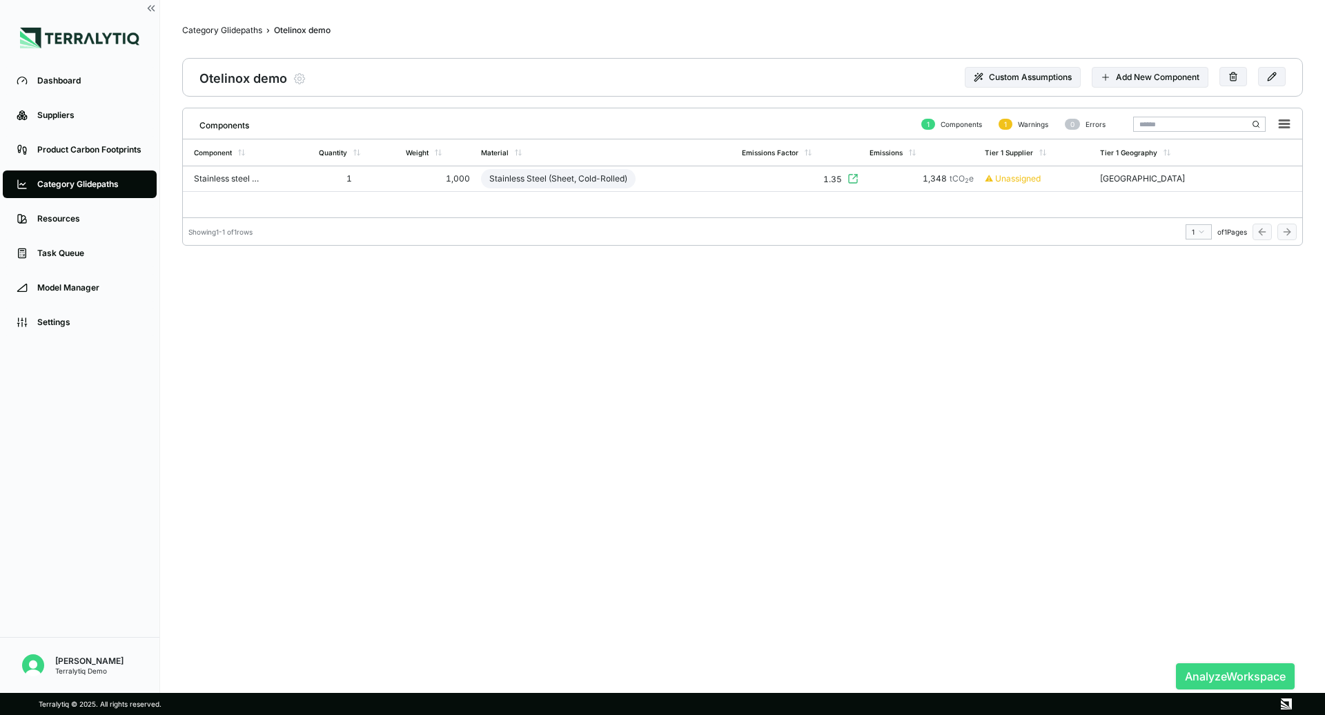
click at [1221, 680] on button "Analyze Workspace" at bounding box center [1235, 676] width 119 height 26
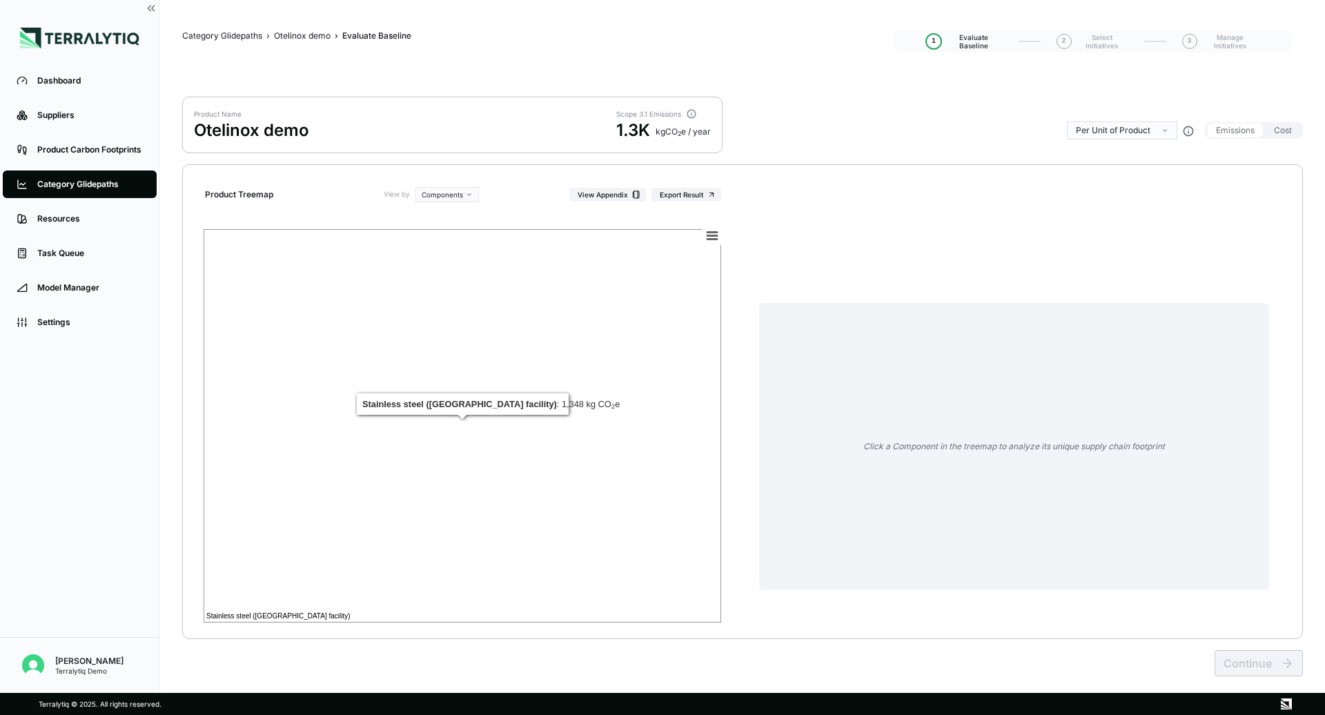
click at [484, 436] on rect at bounding box center [463, 425] width 518 height 393
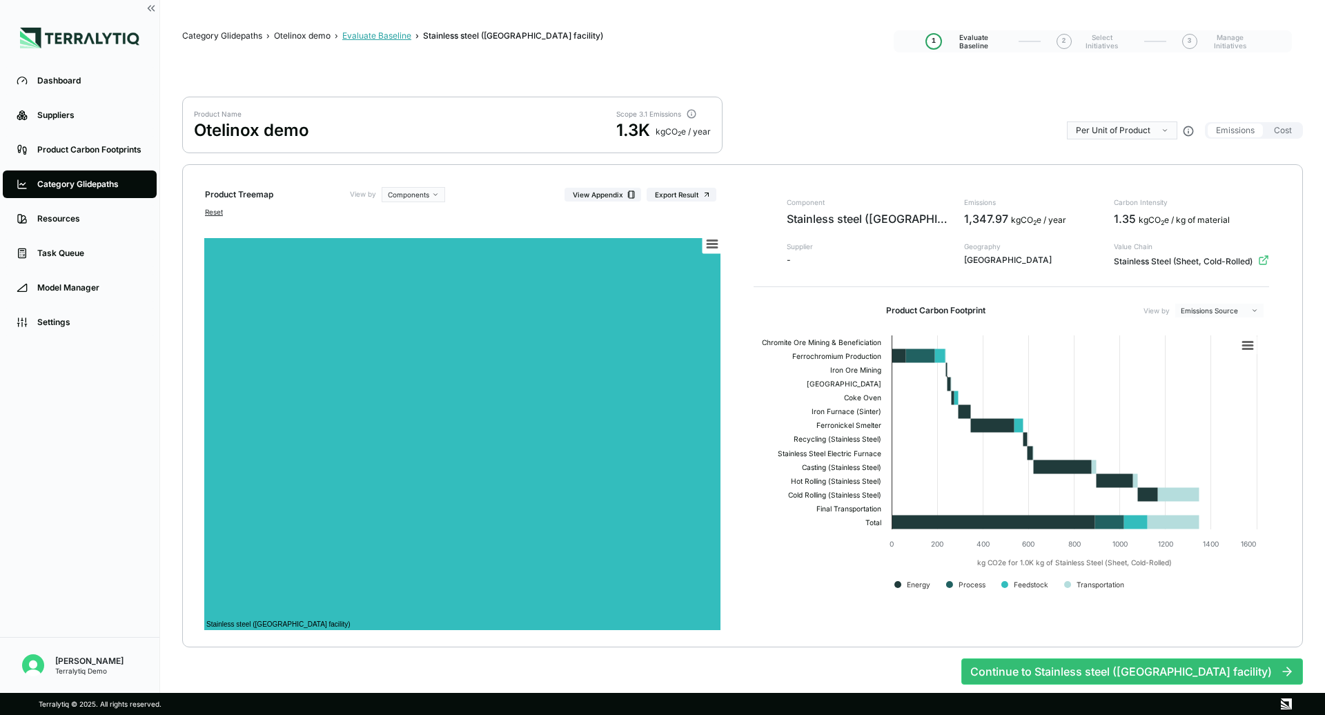
click at [385, 39] on div "Evaluate Baseline" at bounding box center [376, 35] width 69 height 11
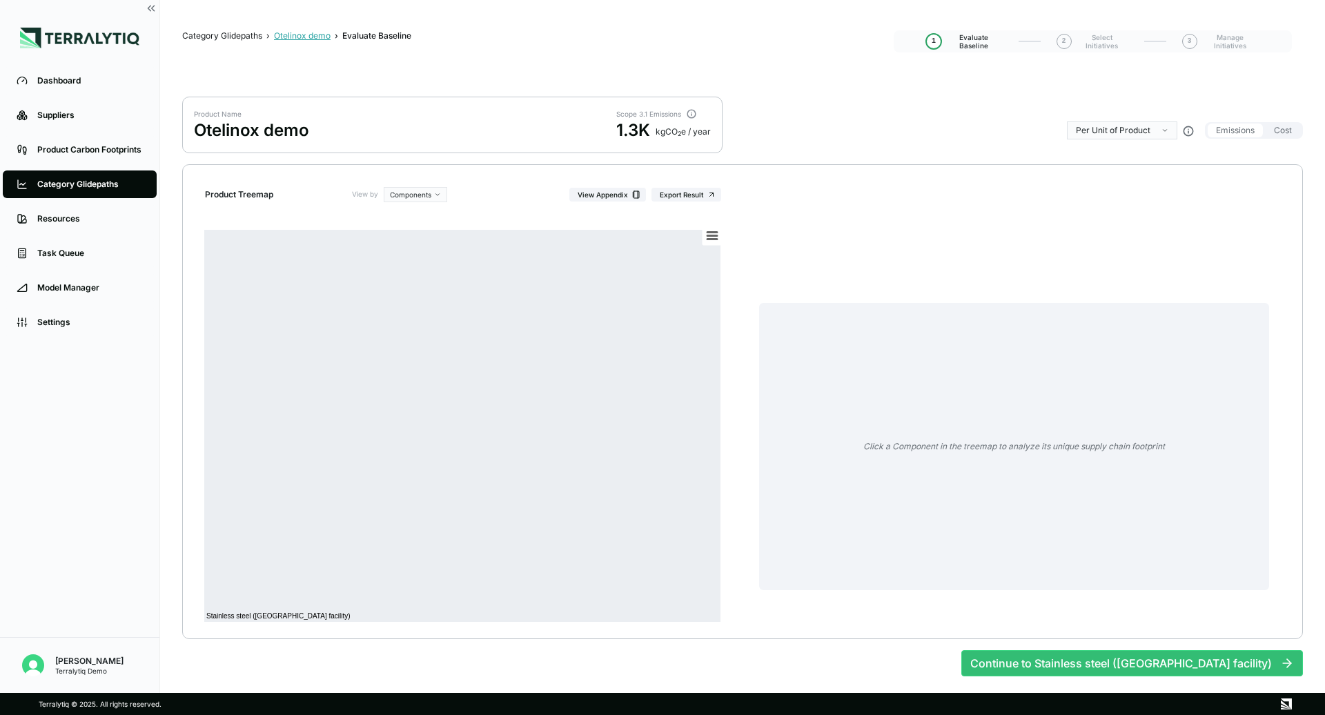
click at [311, 35] on div "Otelinox demo" at bounding box center [302, 35] width 57 height 11
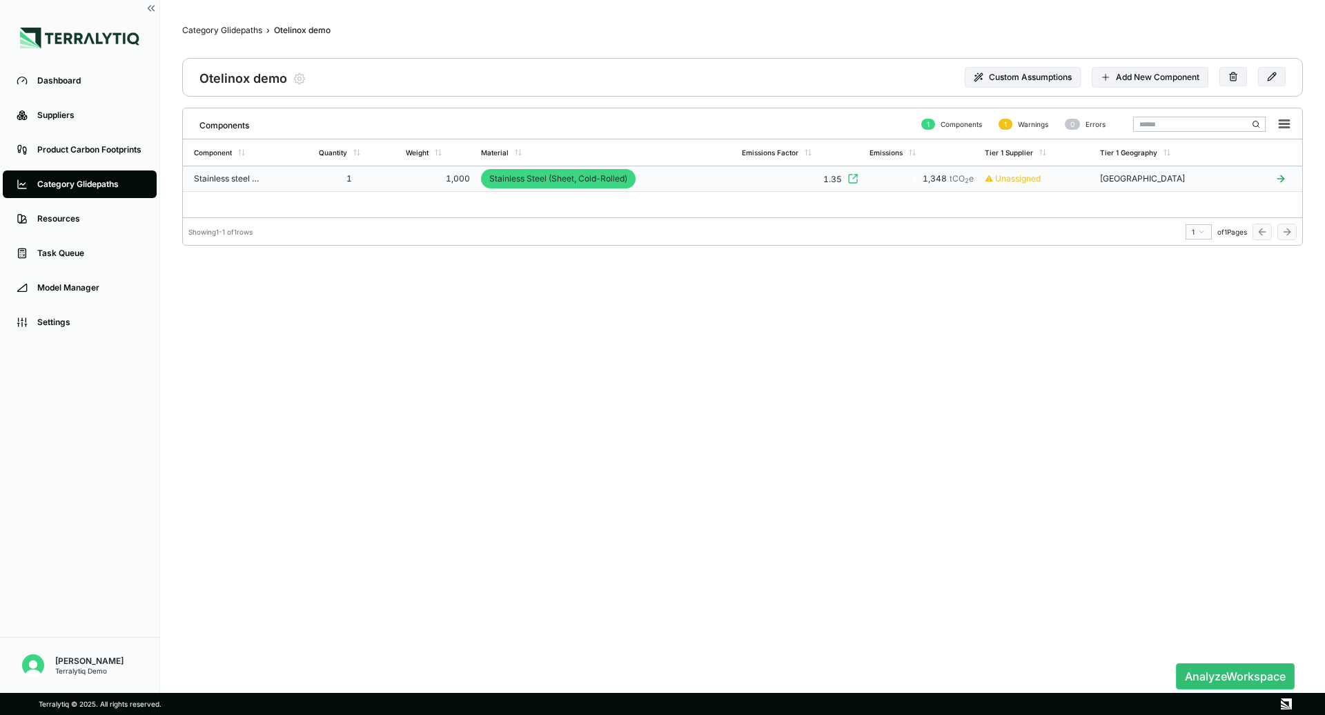
click at [703, 181] on td "Stainless Steel (Sheet, Cold-Rolled)" at bounding box center [605, 179] width 261 height 26
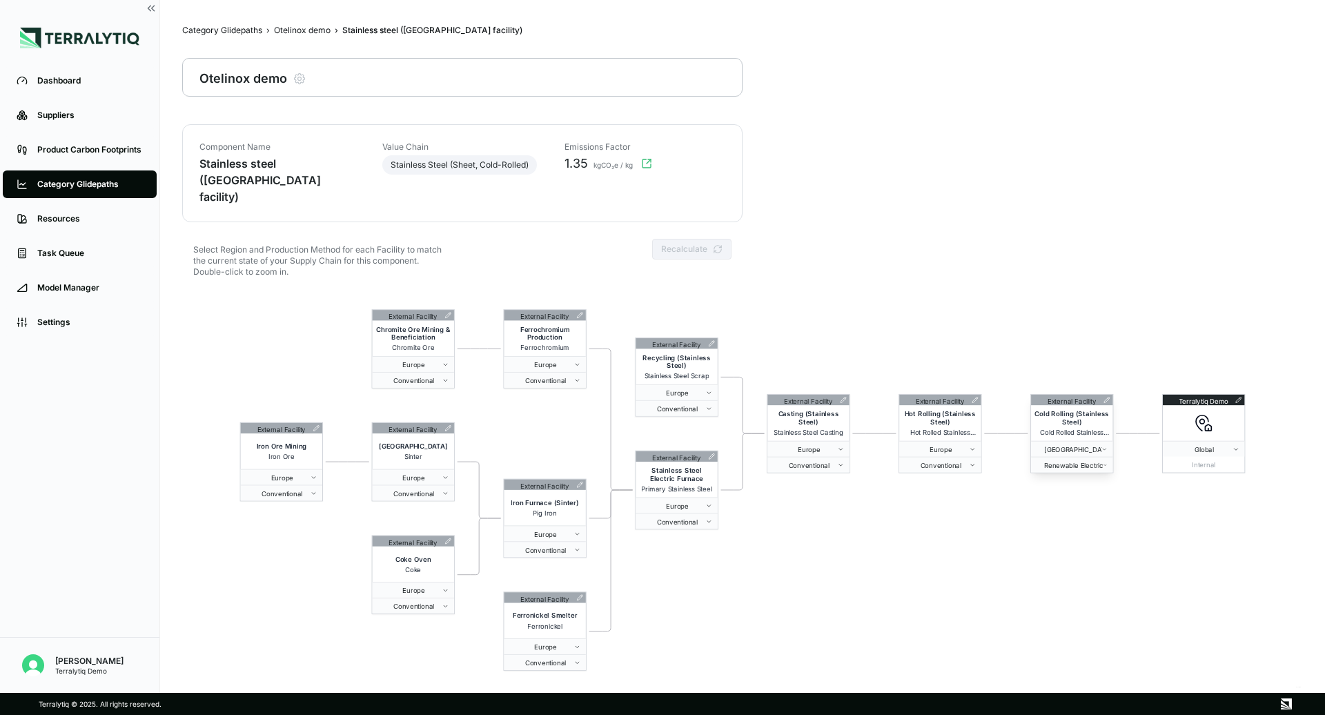
click at [1106, 398] on icon at bounding box center [1107, 401] width 6 height 6
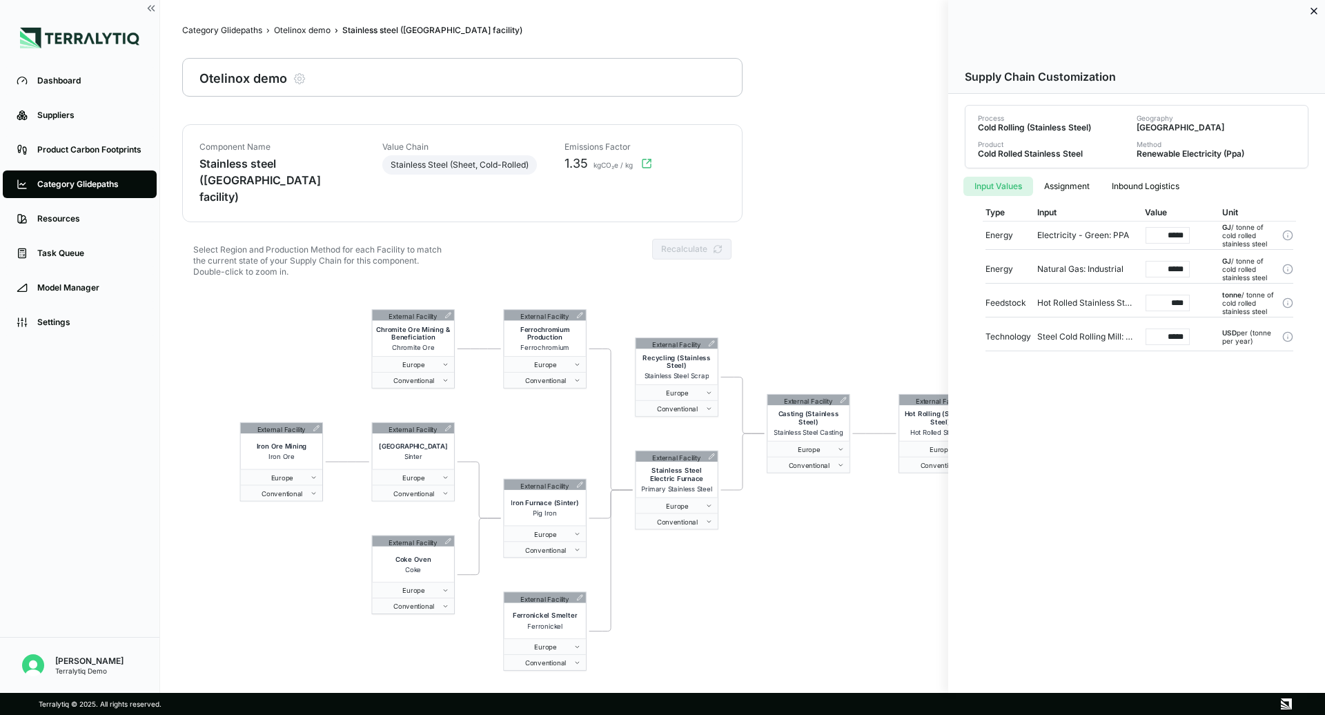
click at [1155, 237] on input "*****" at bounding box center [1168, 235] width 44 height 17
drag, startPoint x: 1155, startPoint y: 237, endPoint x: 1196, endPoint y: 237, distance: 40.7
click at [1196, 237] on div "*****" at bounding box center [1172, 236] width 77 height 28
click at [1166, 265] on input "*****" at bounding box center [1168, 269] width 44 height 17
drag, startPoint x: 1157, startPoint y: 267, endPoint x: 1203, endPoint y: 267, distance: 45.5
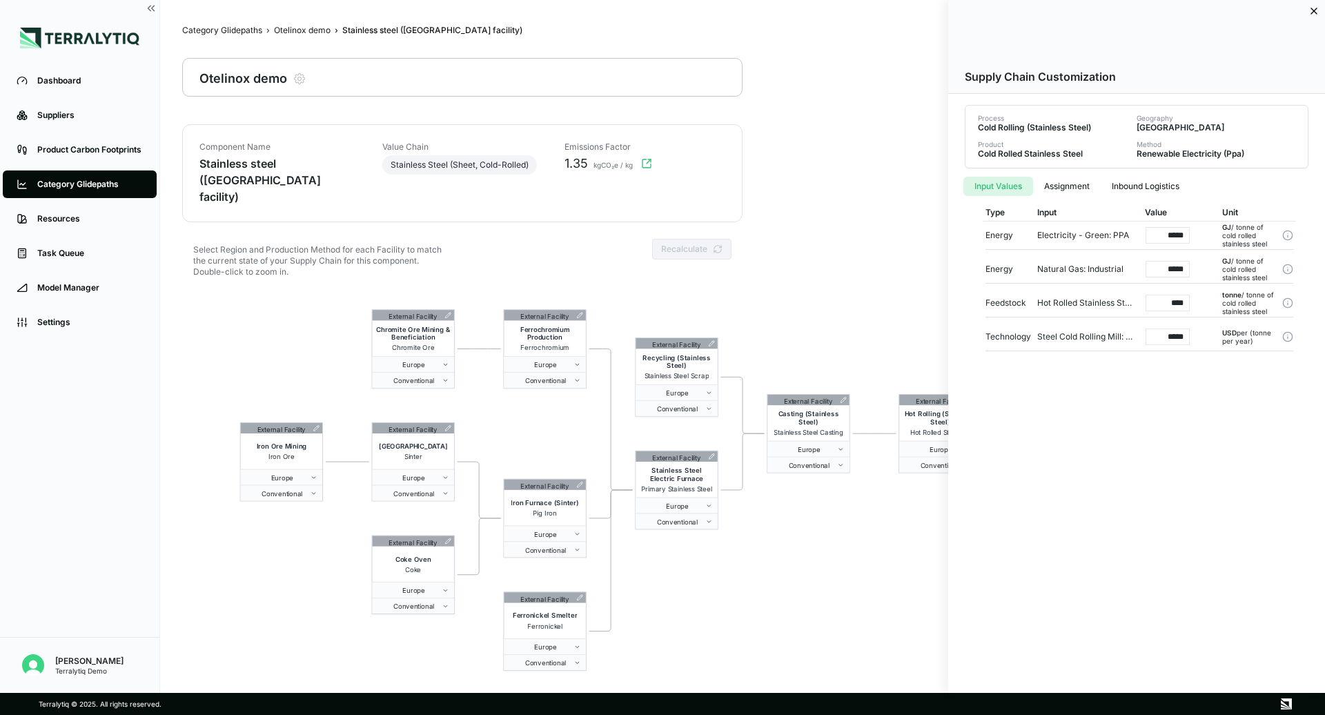
click at [1203, 267] on div "*****" at bounding box center [1172, 269] width 77 height 28
drag, startPoint x: 1167, startPoint y: 305, endPoint x: 1199, endPoint y: 302, distance: 32.6
click at [1199, 302] on div "****" at bounding box center [1172, 303] width 77 height 28
click at [1174, 300] on input "****" at bounding box center [1168, 303] width 44 height 17
type input "*"
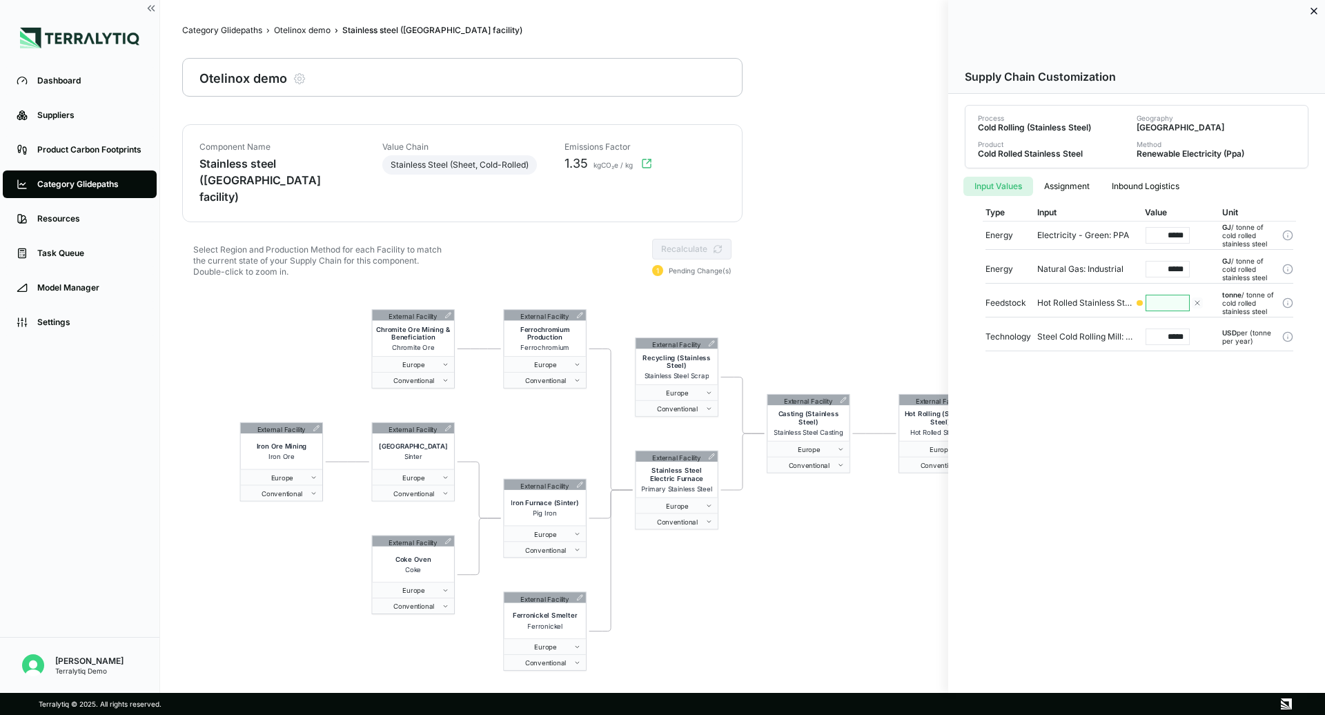
type input "*"
type input "***"
click at [891, 333] on div at bounding box center [662, 357] width 1325 height 715
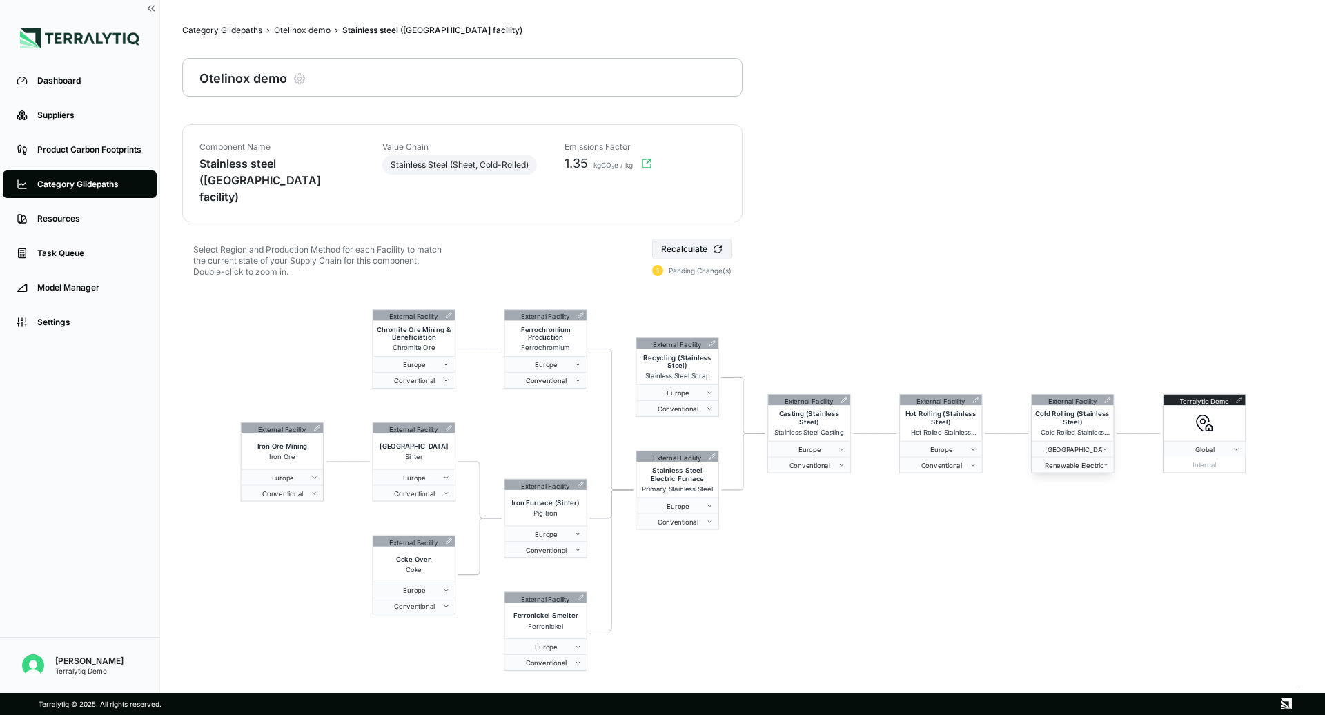
click at [1106, 395] on div "External Facility" at bounding box center [1072, 400] width 81 height 10
click at [1108, 398] on icon at bounding box center [1108, 401] width 6 height 6
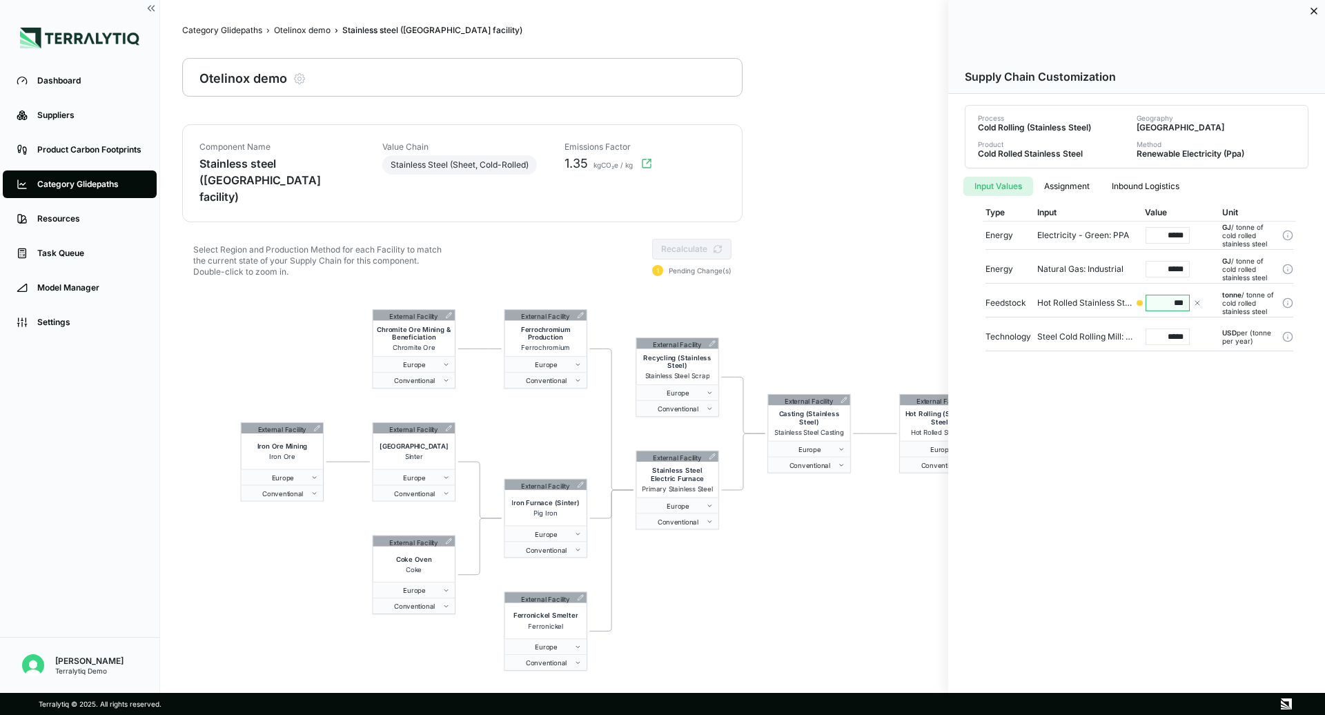
click at [1182, 304] on input "***" at bounding box center [1168, 303] width 44 height 17
type input "***"
click at [913, 291] on div at bounding box center [662, 357] width 1325 height 715
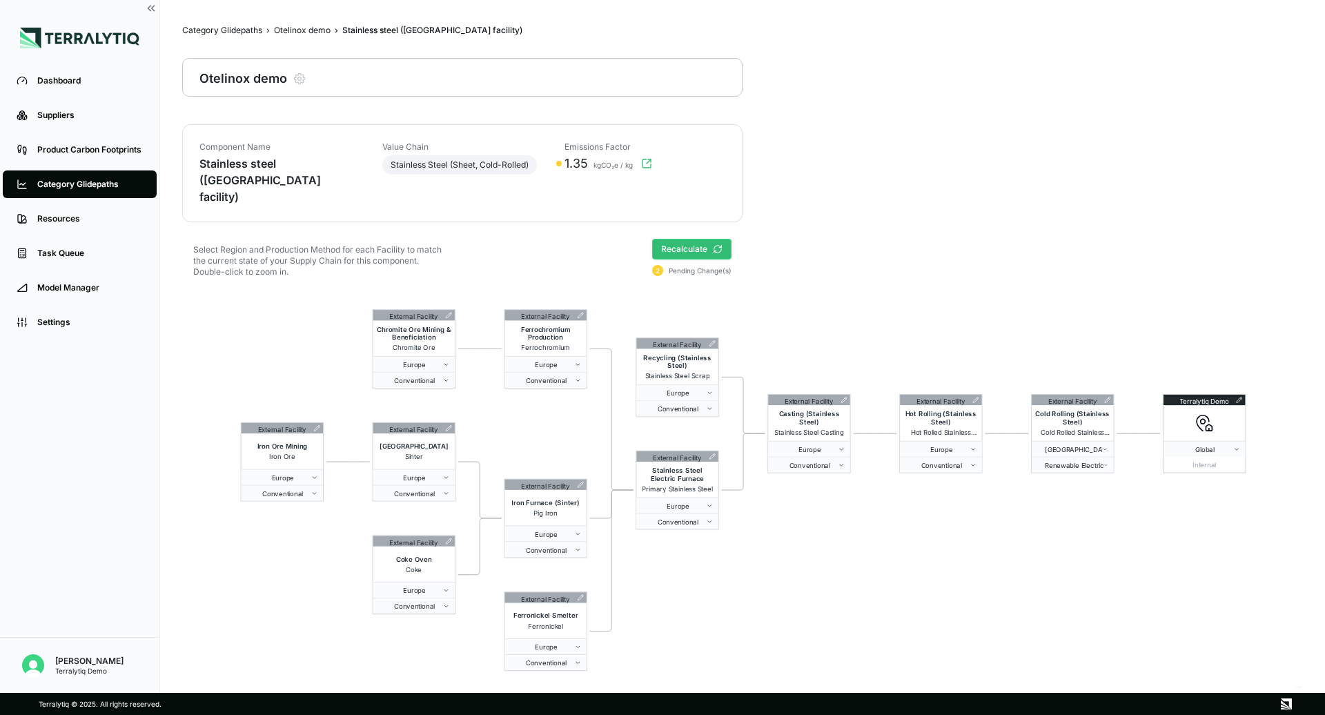
click at [673, 239] on button "Recalculate" at bounding box center [691, 249] width 79 height 21
click at [316, 33] on div "Otelinox demo" at bounding box center [302, 30] width 57 height 11
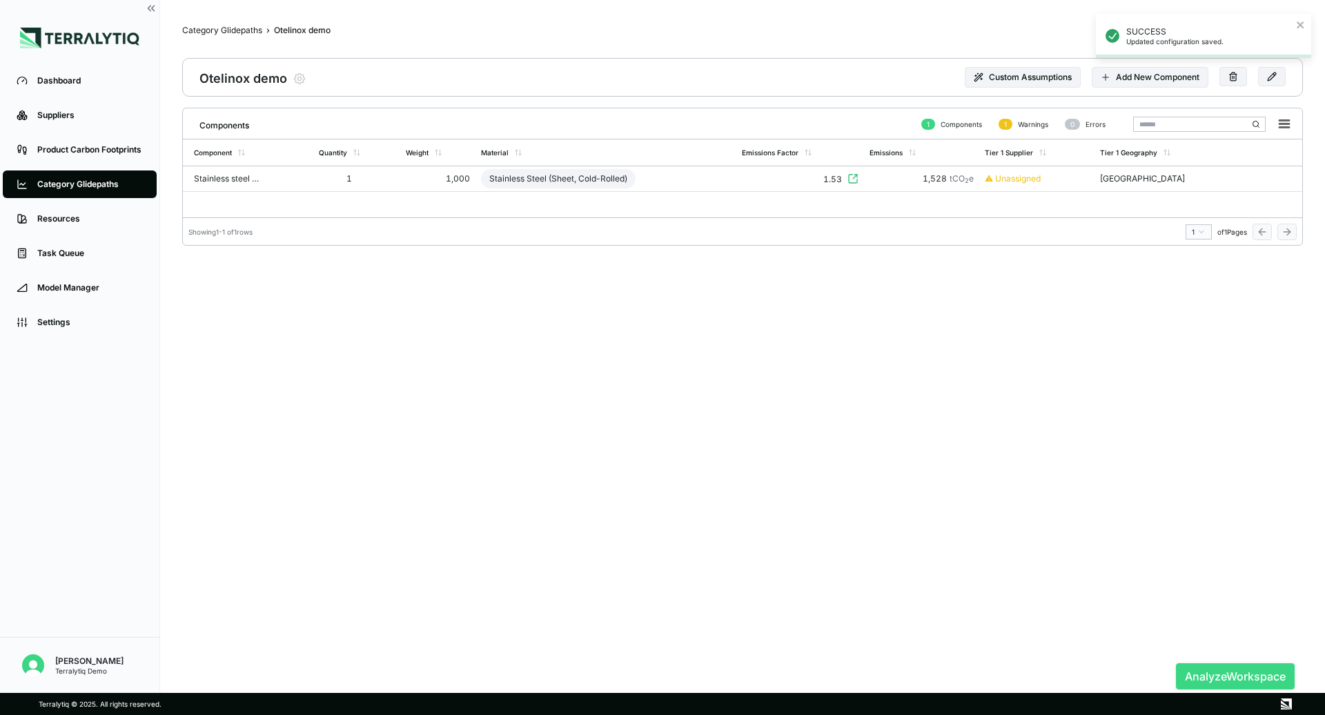
click at [1226, 676] on button "Analyze Workspace" at bounding box center [1235, 676] width 119 height 26
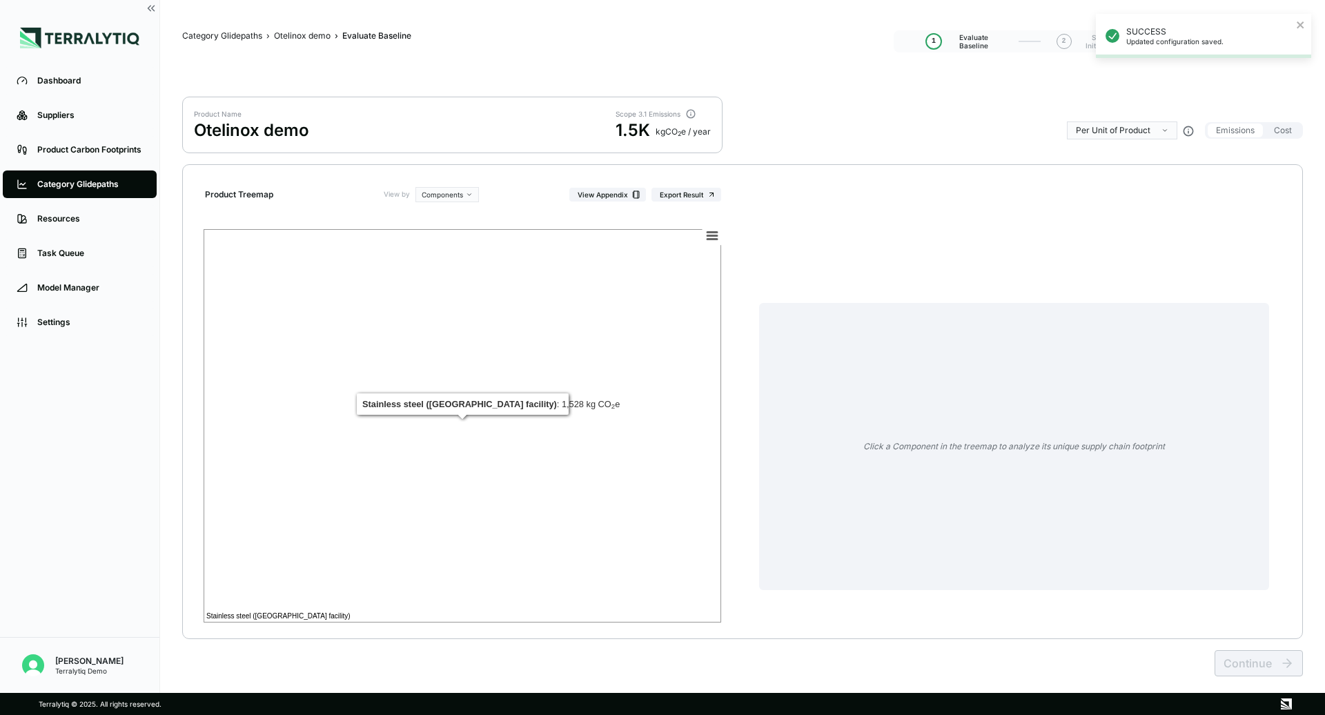
click at [549, 407] on rect at bounding box center [463, 425] width 518 height 393
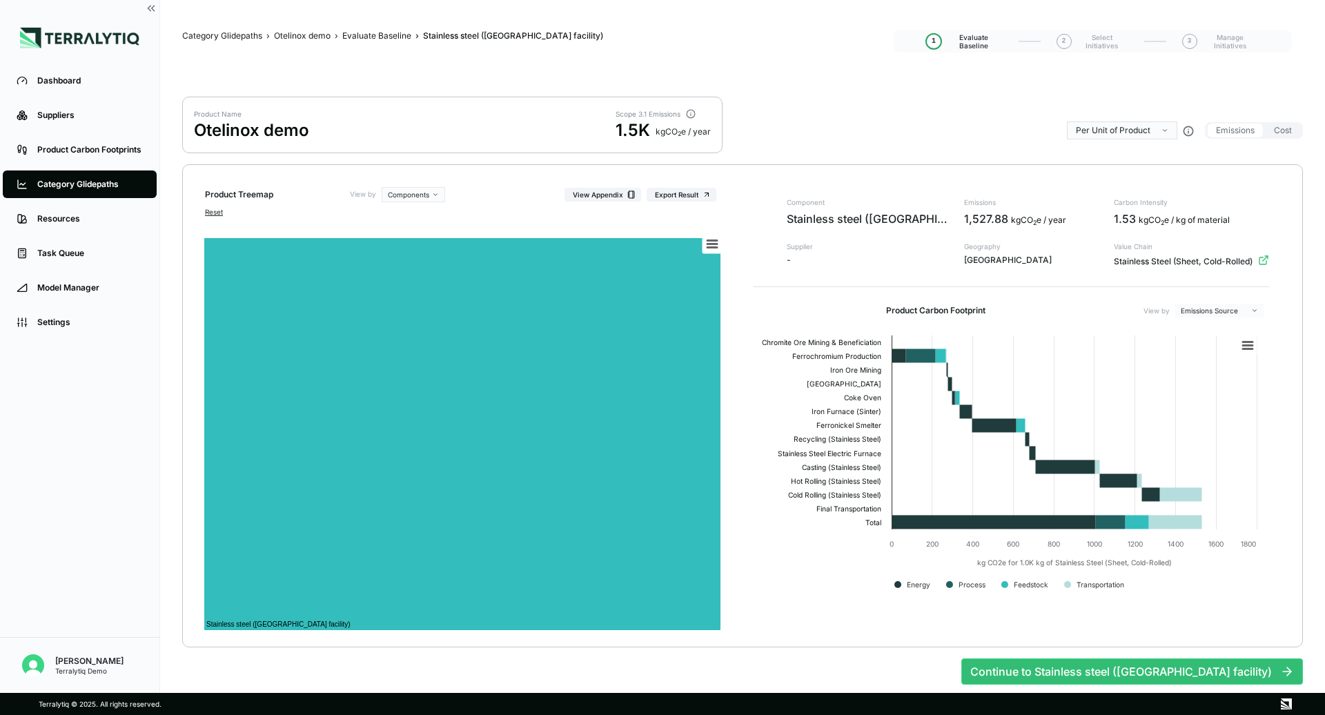
click at [1166, 217] on div "Component Stainless steel ([GEOGRAPHIC_DATA] facility) Supplier - Emissions 1,5…" at bounding box center [1028, 233] width 482 height 70
click at [1124, 225] on div "1.53 kgCO 2 e / kg of material" at bounding box center [1191, 218] width 155 height 17
drag, startPoint x: 1112, startPoint y: 219, endPoint x: 1173, endPoint y: 217, distance: 61.5
click at [1173, 217] on div "1.53 kgCO 2 e / kg of material" at bounding box center [1191, 218] width 155 height 17
drag, startPoint x: 798, startPoint y: 496, endPoint x: 866, endPoint y: 496, distance: 68.3
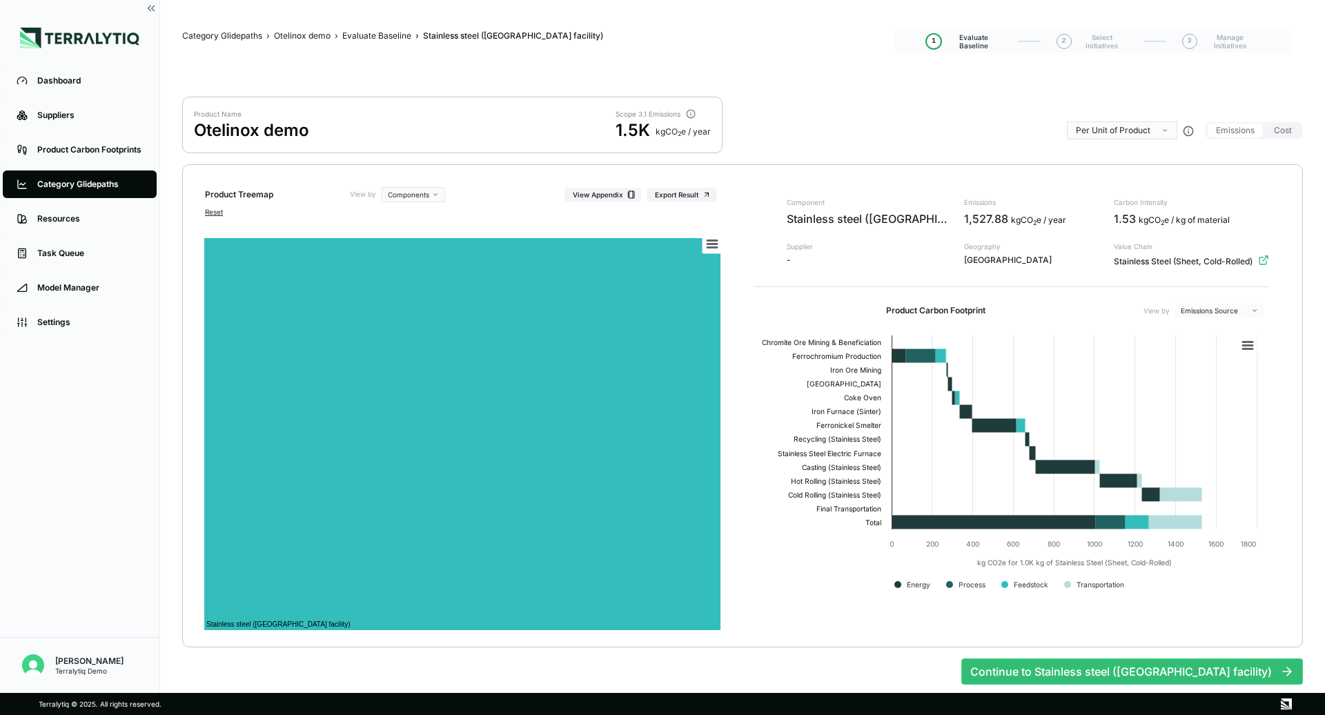
click at [866, 496] on text "Cold Rolling (Stainless Steel)" at bounding box center [834, 495] width 93 height 9
drag, startPoint x: 1110, startPoint y: 218, endPoint x: 1148, endPoint y: 217, distance: 38.0
click at [1148, 217] on div "Component Stainless steel ([GEOGRAPHIC_DATA] facility) Supplier - Emissions 1,5…" at bounding box center [1028, 233] width 482 height 70
click at [1139, 217] on div "kgCO 2 e / kg of material" at bounding box center [1184, 220] width 91 height 11
drag, startPoint x: 1112, startPoint y: 218, endPoint x: 1165, endPoint y: 218, distance: 52.4
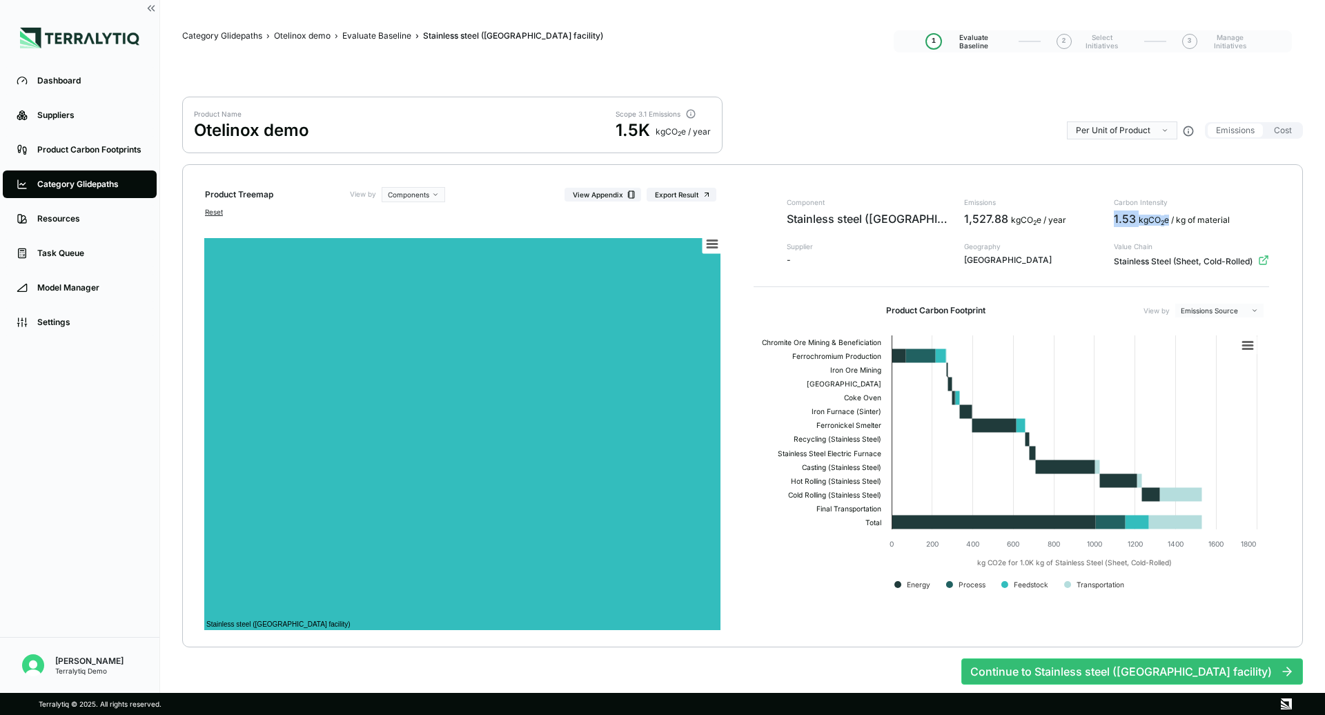
click at [1165, 218] on div "1.53 kgCO 2 e / kg of material" at bounding box center [1191, 218] width 155 height 17
drag, startPoint x: 1114, startPoint y: 220, endPoint x: 1152, endPoint y: 220, distance: 38.6
click at [1152, 220] on div "1.53 kgCO 2 e / kg of material" at bounding box center [1191, 218] width 155 height 17
click at [1207, 220] on div "kgCO 2 e / kg of material" at bounding box center [1184, 220] width 91 height 11
drag, startPoint x: 1109, startPoint y: 219, endPoint x: 1239, endPoint y: 217, distance: 129.8
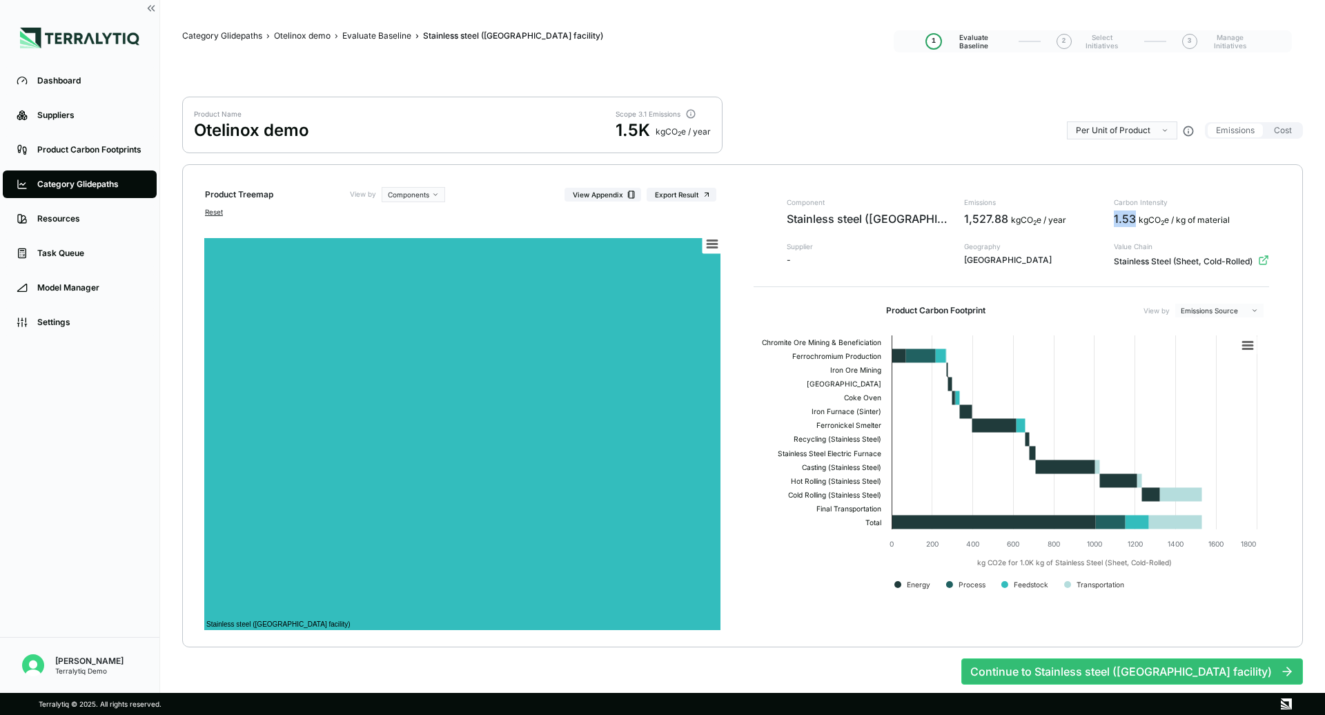
click at [1239, 217] on div "Component Stainless steel ([GEOGRAPHIC_DATA] facility) Supplier - Emissions 1,5…" at bounding box center [1028, 233] width 482 height 70
click at [389, 35] on div "Evaluate Baseline" at bounding box center [376, 35] width 69 height 11
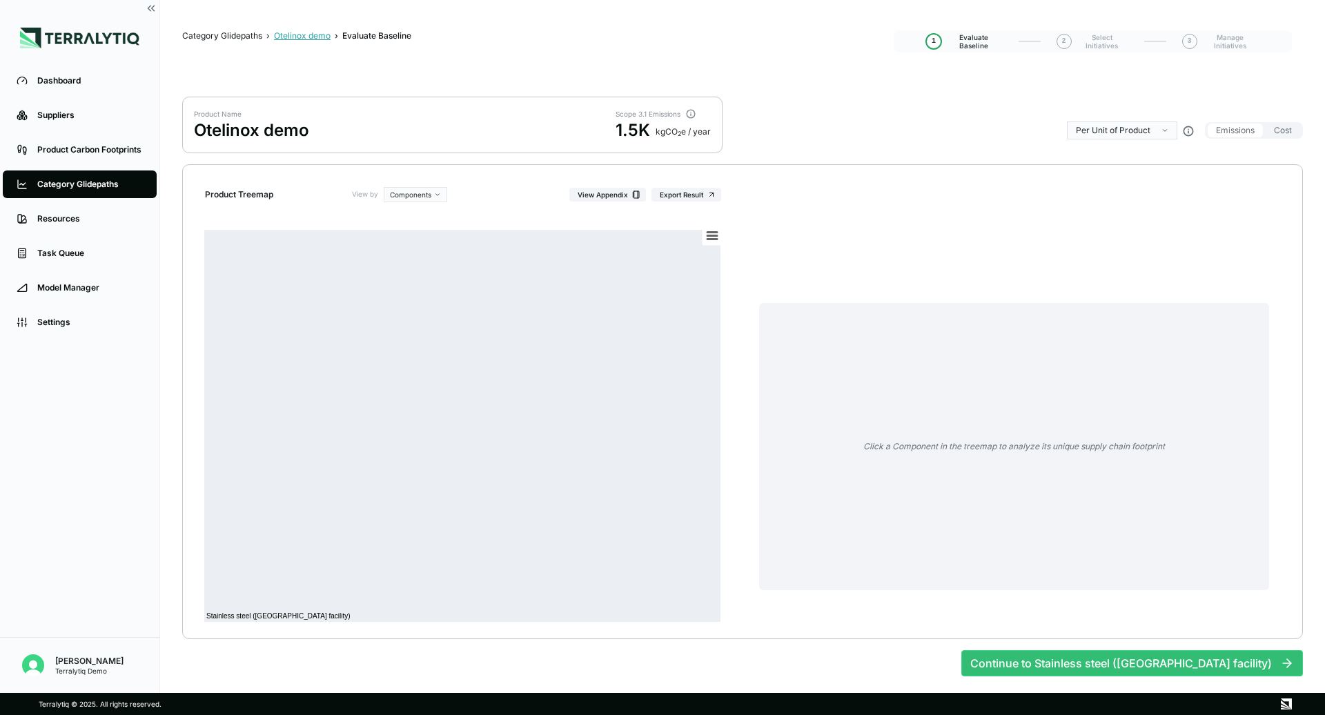
click at [290, 40] on div "Otelinox demo" at bounding box center [302, 35] width 57 height 11
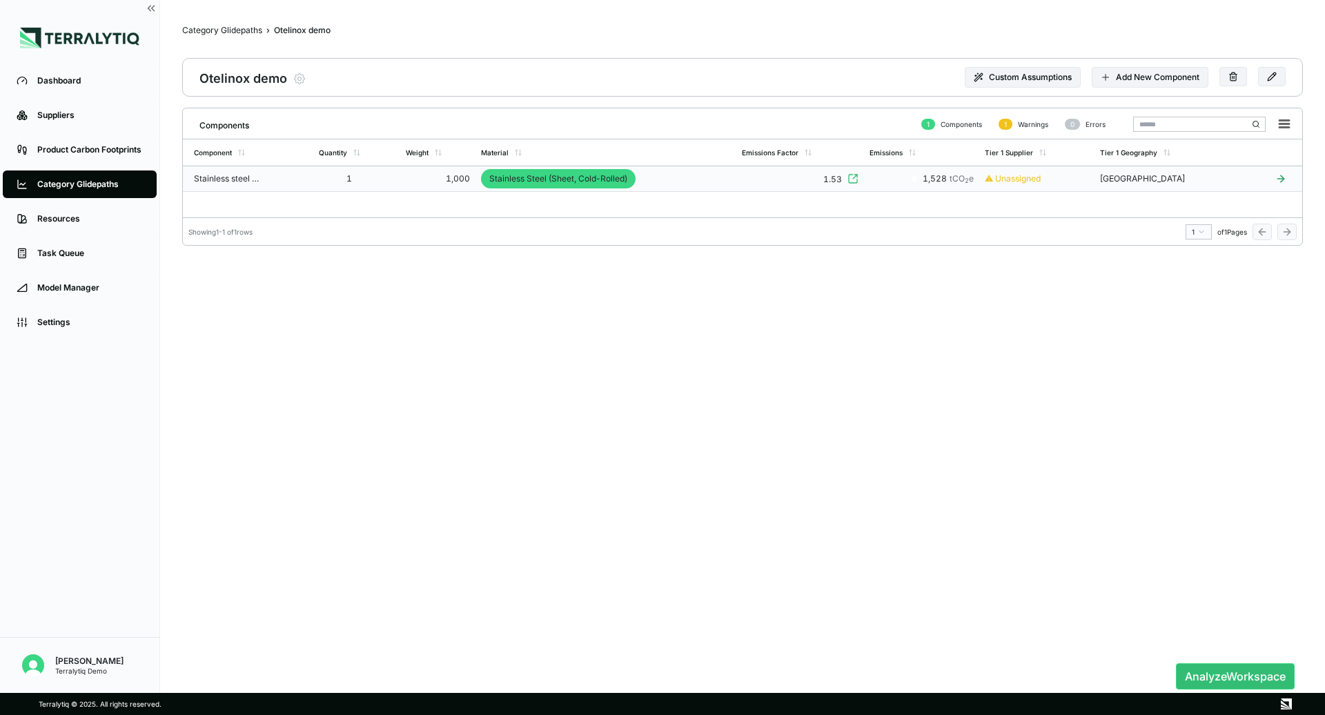
click at [736, 179] on td "Stainless Steel (Sheet, Cold-Rolled)" at bounding box center [605, 179] width 261 height 26
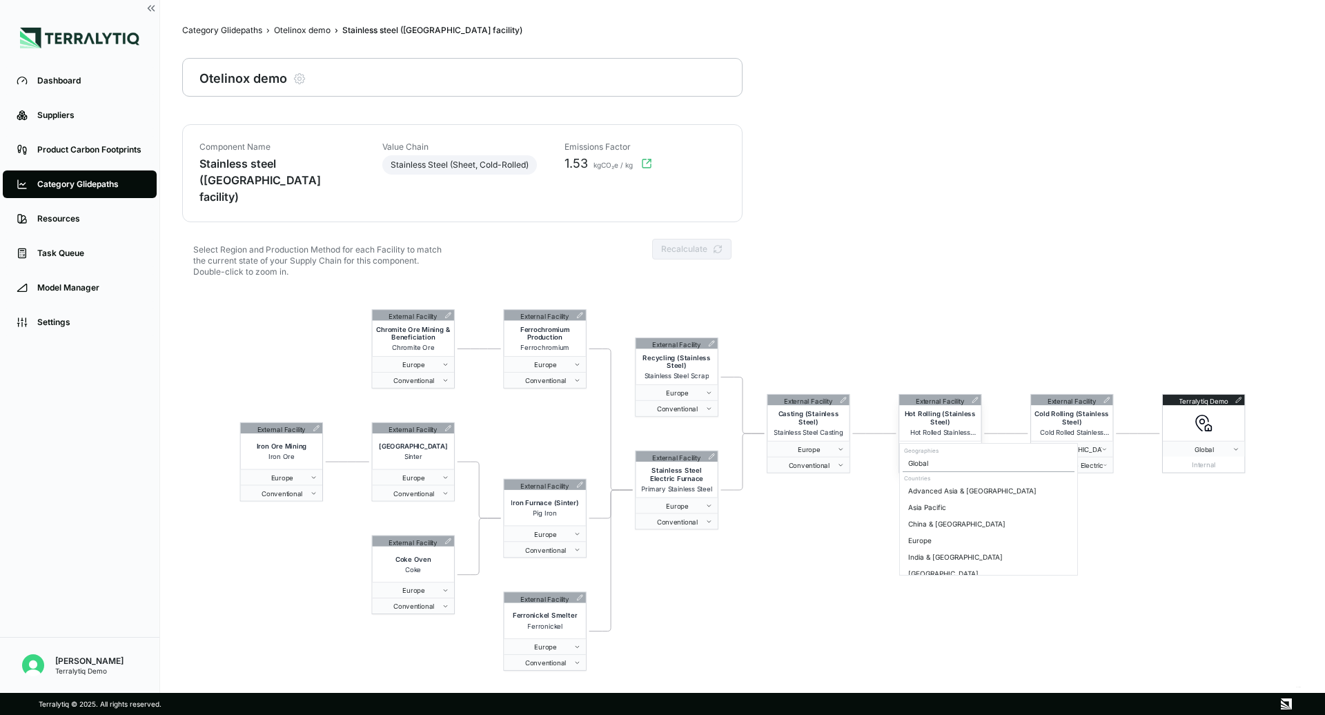
click at [956, 445] on span "Europe" at bounding box center [937, 449] width 65 height 8
click at [944, 523] on div "China & [GEOGRAPHIC_DATA]" at bounding box center [989, 524] width 172 height 17
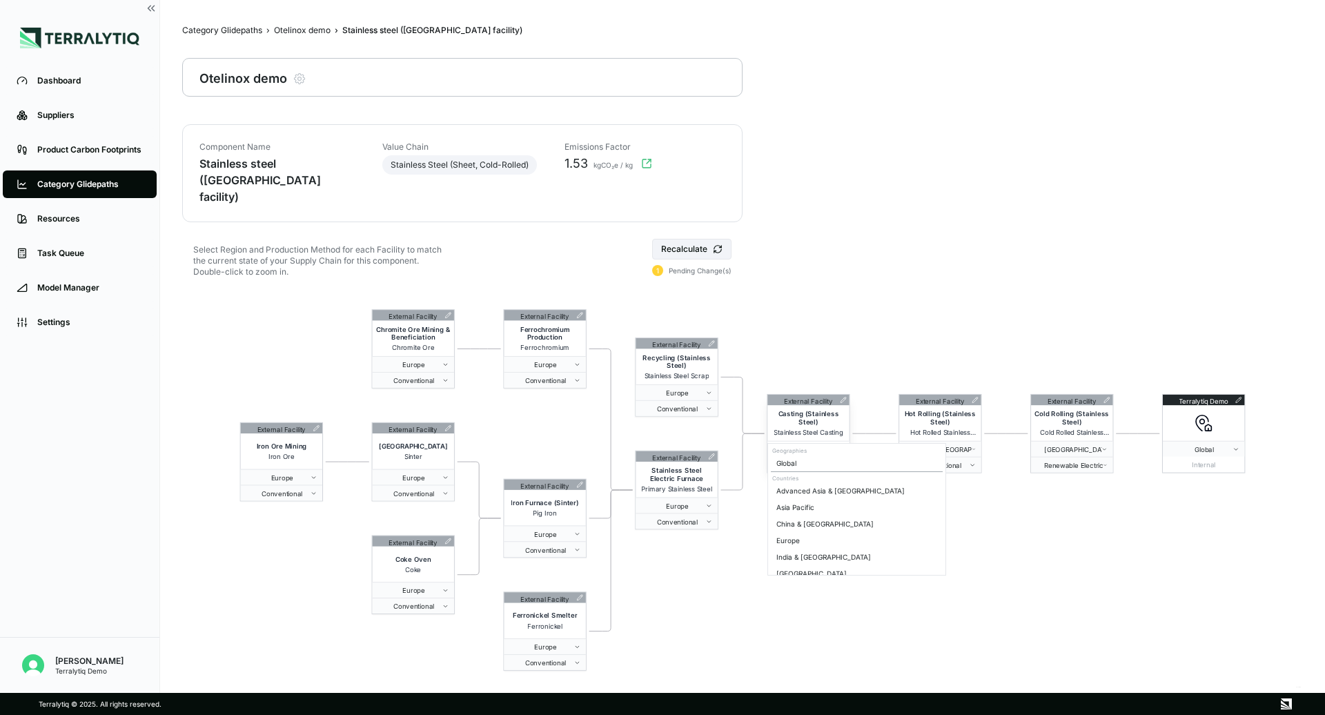
click at [813, 445] on span "Europe" at bounding box center [805, 449] width 65 height 8
click at [822, 524] on div "China & [GEOGRAPHIC_DATA]" at bounding box center [857, 524] width 172 height 17
click at [702, 389] on span "Europe" at bounding box center [673, 393] width 65 height 8
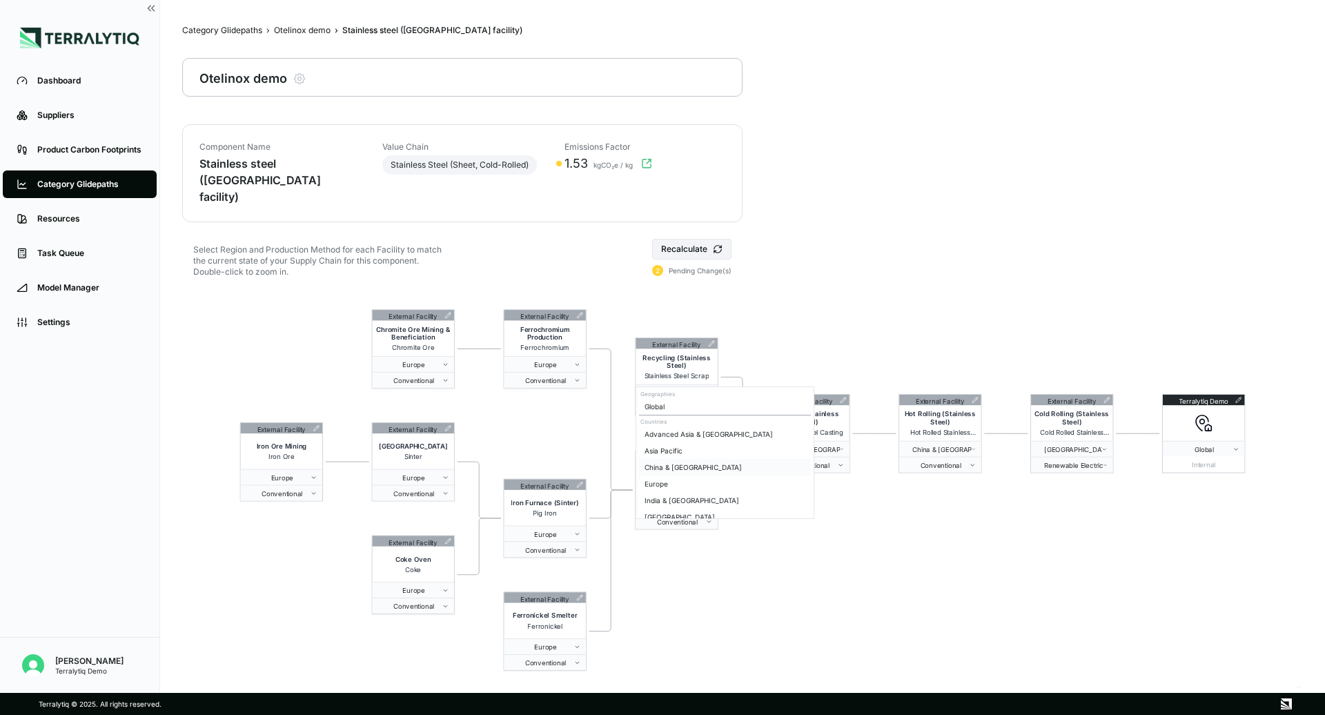
click at [689, 464] on div "China & [GEOGRAPHIC_DATA]" at bounding box center [725, 467] width 172 height 17
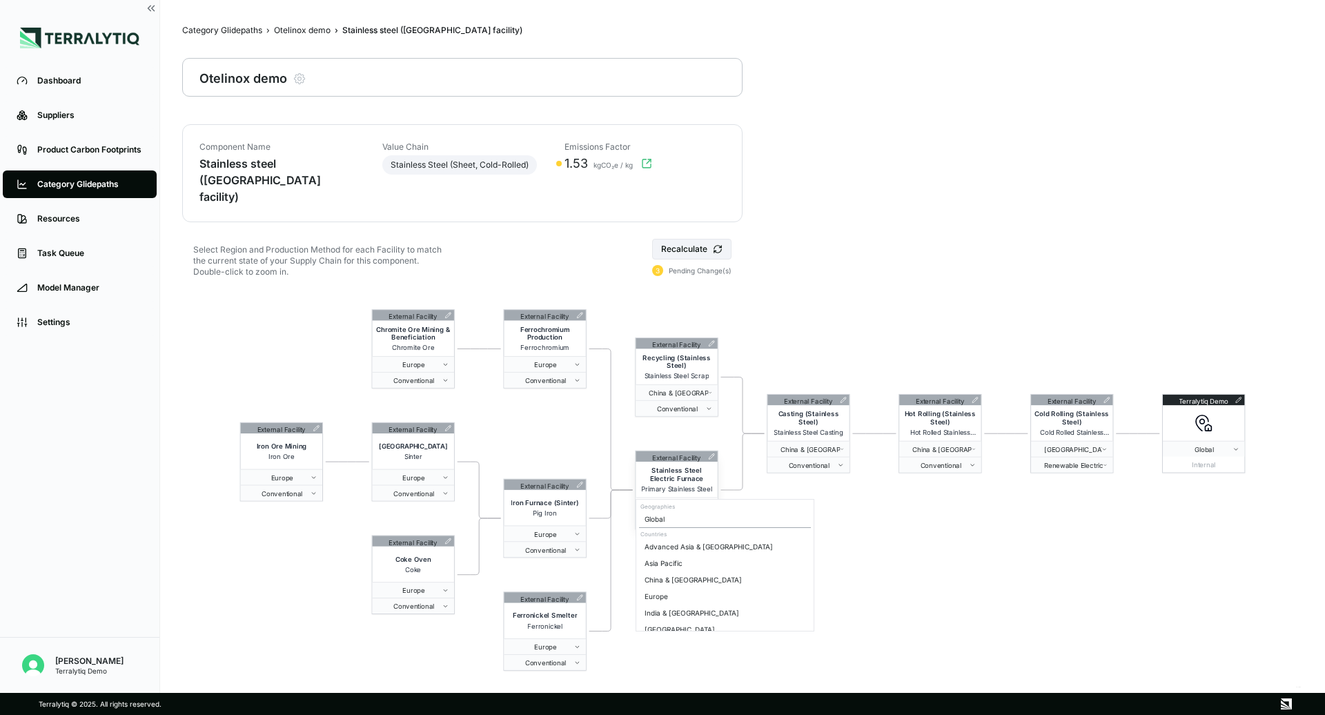
click at [678, 497] on button "Europe" at bounding box center [676, 505] width 81 height 16
click at [693, 582] on div "China & [GEOGRAPHIC_DATA]" at bounding box center [725, 579] width 172 height 17
click at [569, 360] on span "Europe" at bounding box center [541, 364] width 65 height 8
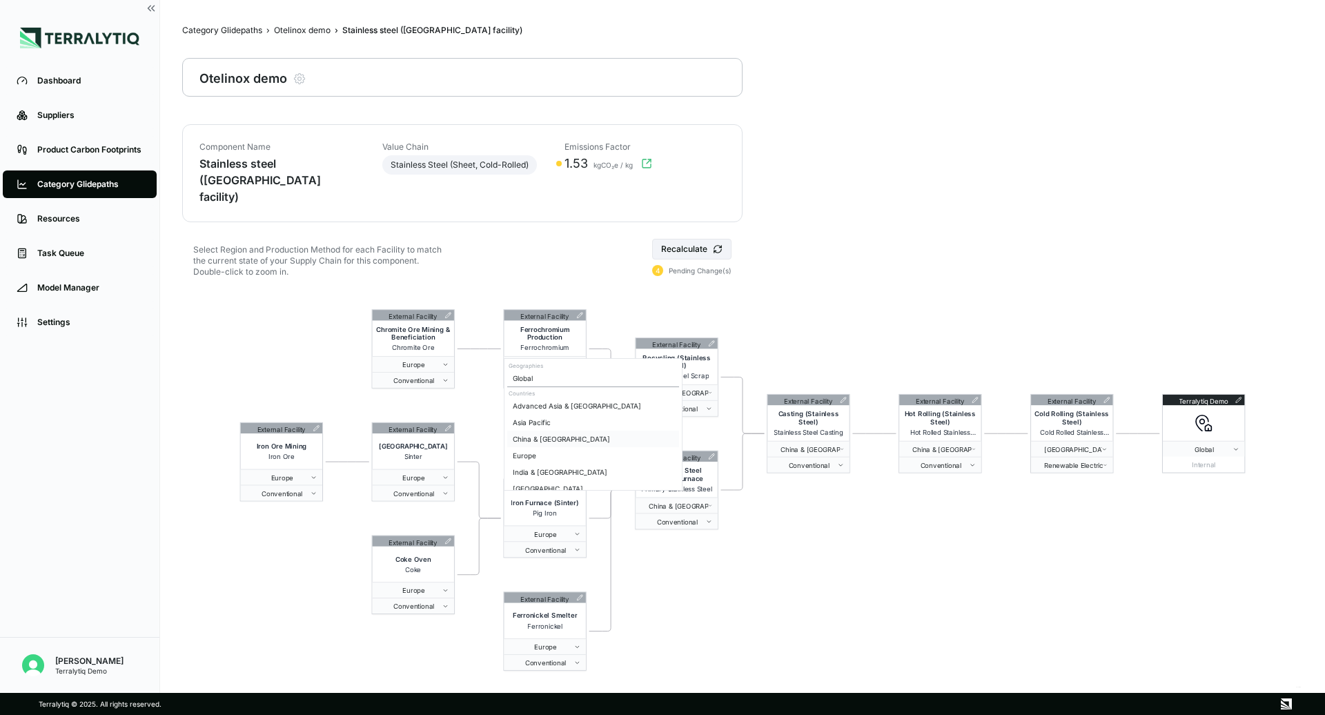
click at [546, 435] on div "China & [GEOGRAPHIC_DATA]" at bounding box center [593, 439] width 172 height 17
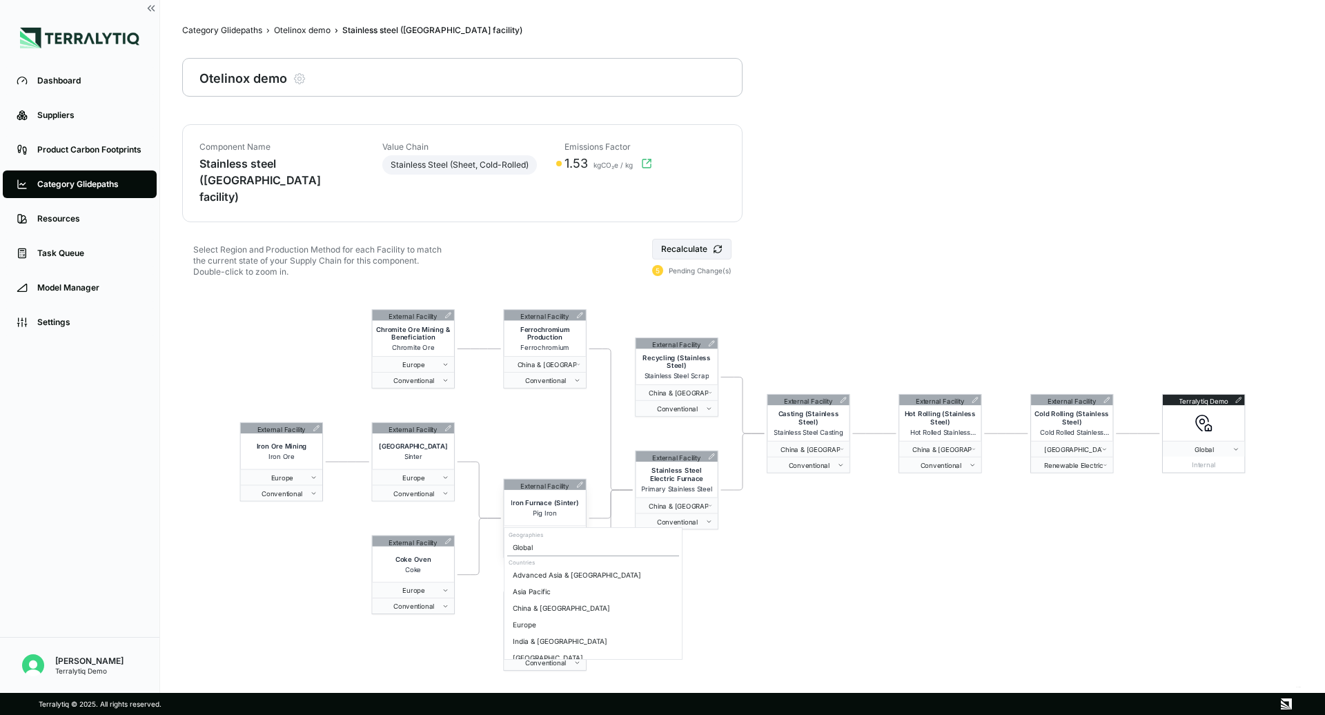
click at [542, 530] on span "Europe" at bounding box center [541, 534] width 65 height 8
click at [553, 611] on div "China & [GEOGRAPHIC_DATA]" at bounding box center [593, 608] width 172 height 17
click at [559, 642] on span "Europe" at bounding box center [541, 646] width 65 height 8
click at [570, 565] on div "China & [GEOGRAPHIC_DATA]" at bounding box center [593, 567] width 172 height 17
click at [435, 586] on span "Europe" at bounding box center [409, 590] width 65 height 8
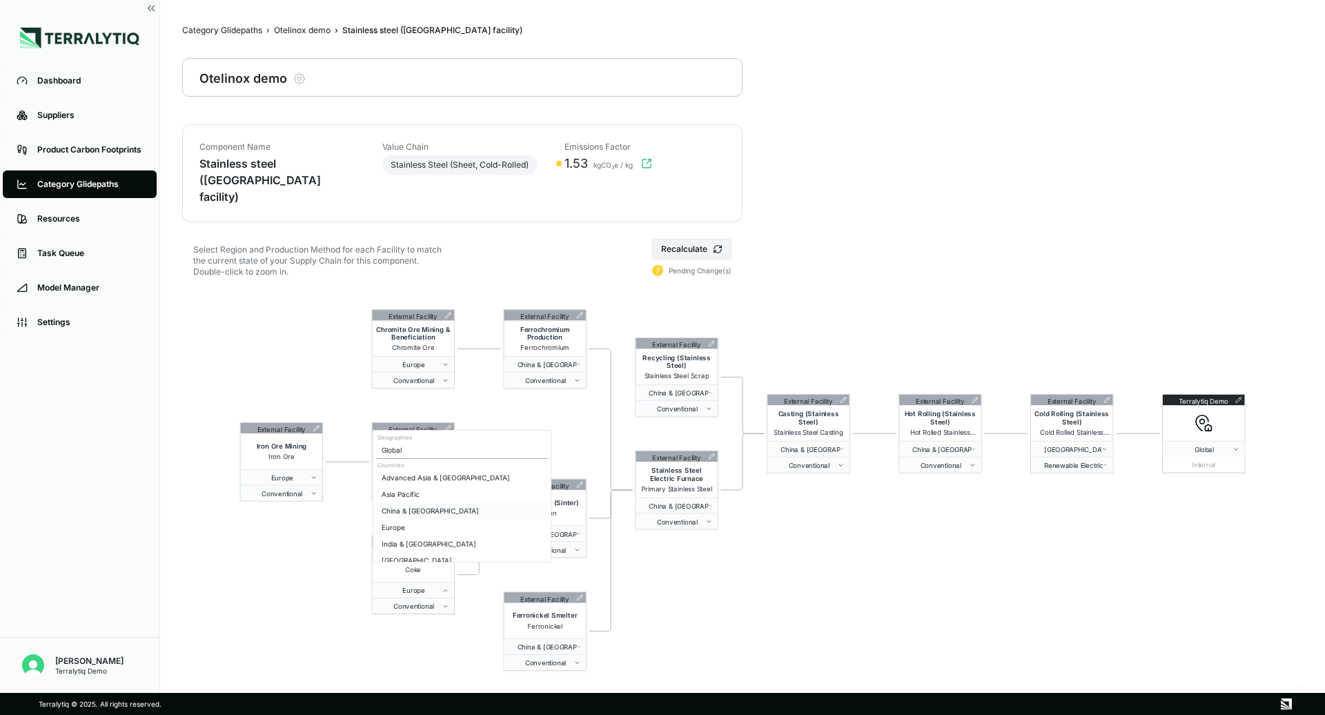
click at [421, 508] on div "China & [GEOGRAPHIC_DATA]" at bounding box center [462, 510] width 172 height 17
click at [422, 473] on span "Europe" at bounding box center [409, 477] width 65 height 8
click at [417, 552] on div "China & [GEOGRAPHIC_DATA]" at bounding box center [462, 552] width 172 height 17
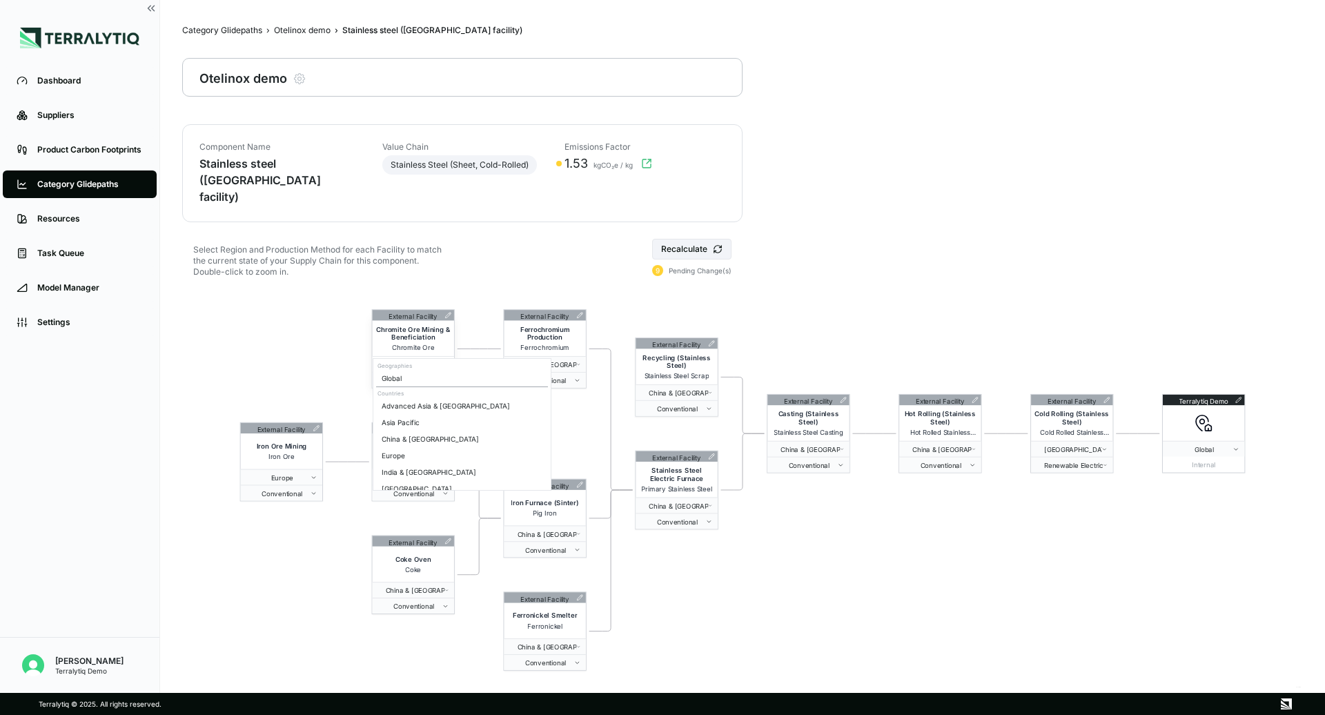
click at [418, 360] on span "Europe" at bounding box center [409, 364] width 65 height 8
click at [419, 442] on div "China & [GEOGRAPHIC_DATA]" at bounding box center [462, 439] width 172 height 17
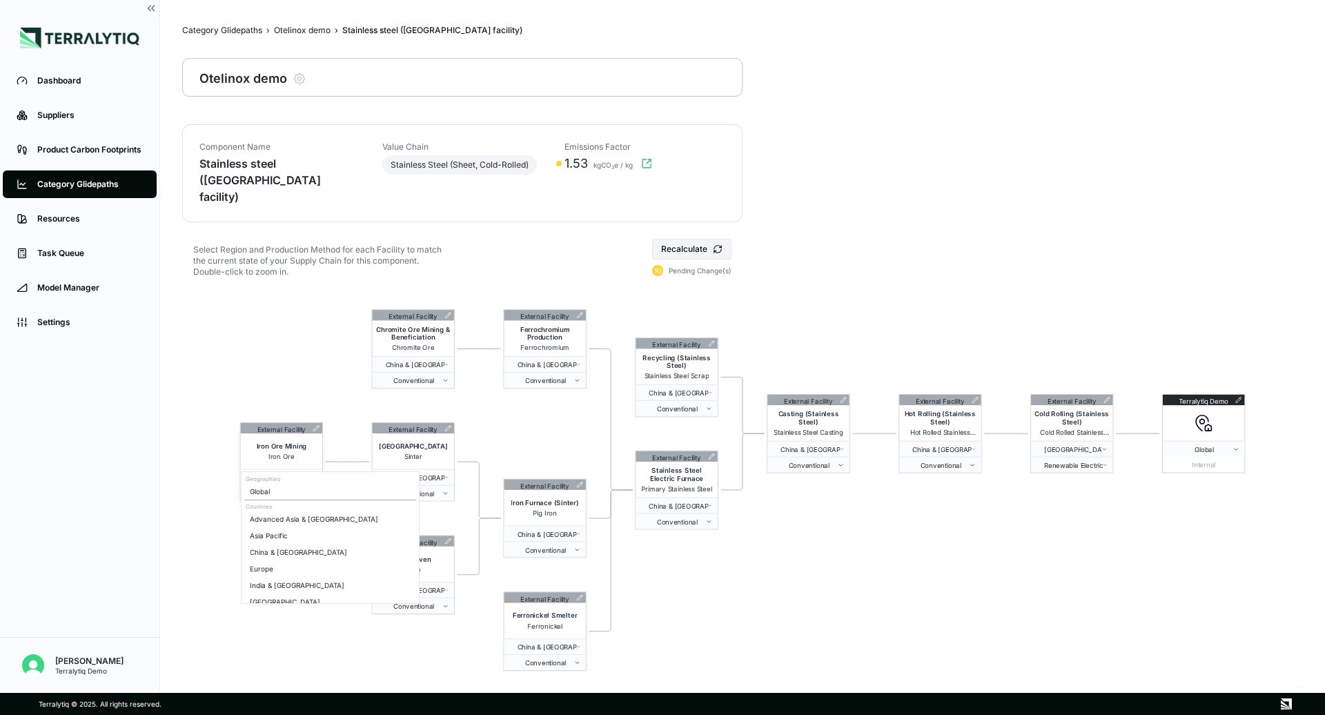
click at [286, 473] on span "Europe" at bounding box center [278, 477] width 65 height 8
click at [300, 551] on div "China & [GEOGRAPHIC_DATA]" at bounding box center [330, 552] width 172 height 17
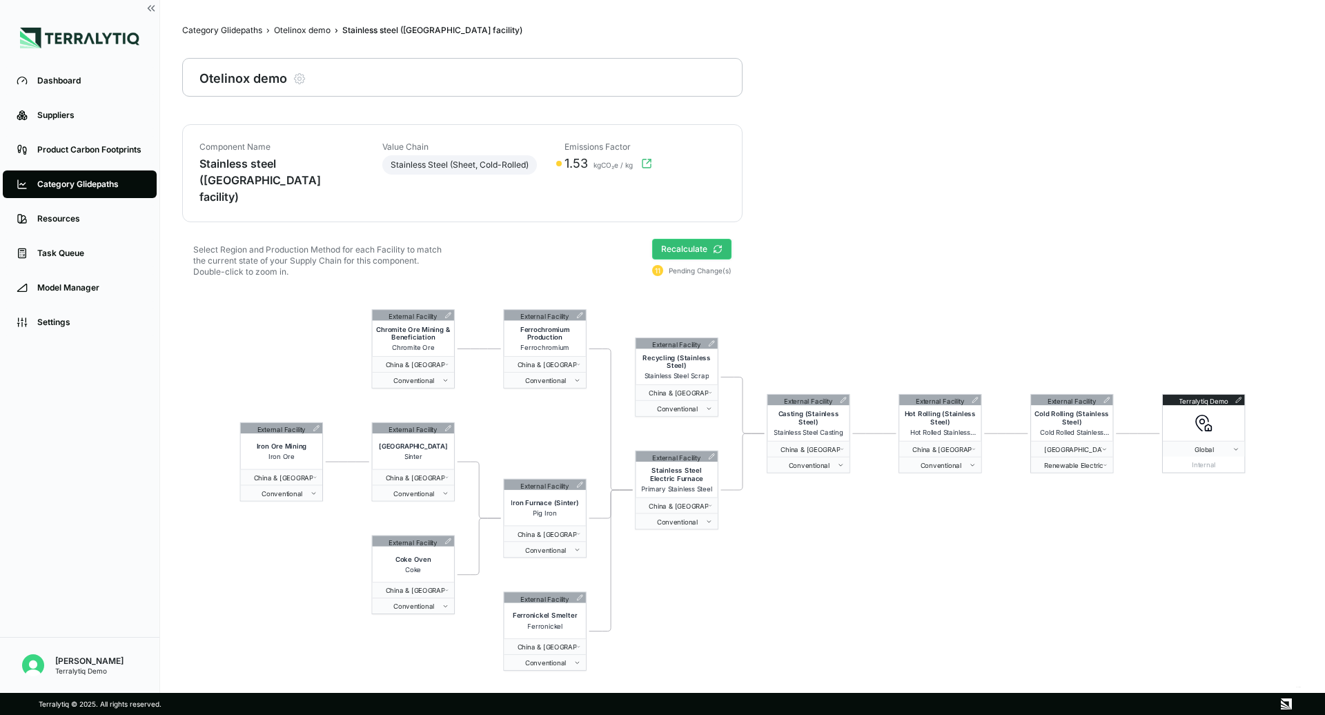
click at [698, 239] on button "Recalculate" at bounding box center [691, 249] width 79 height 21
drag, startPoint x: 565, startPoint y: 164, endPoint x: 602, endPoint y: 165, distance: 37.3
click at [602, 165] on div "2.23 kgCO₂e / kg" at bounding box center [640, 163] width 169 height 17
click at [964, 518] on div "External Facility Chromite Ore Mining & Beneficiation Chromite Ore [GEOGRAPHIC_…" at bounding box center [742, 490] width 1121 height 398
click at [66, 210] on link "Resources" at bounding box center [80, 219] width 154 height 28
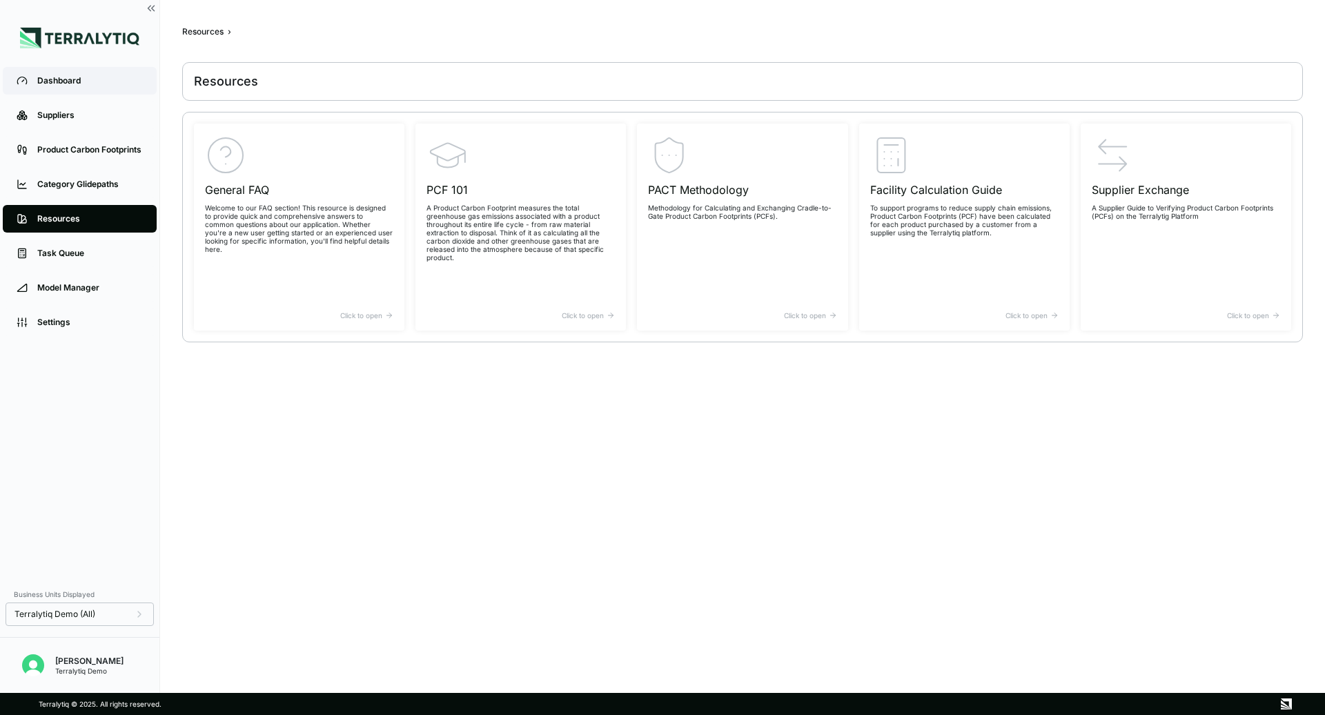
click at [78, 90] on link "Dashboard" at bounding box center [80, 81] width 154 height 28
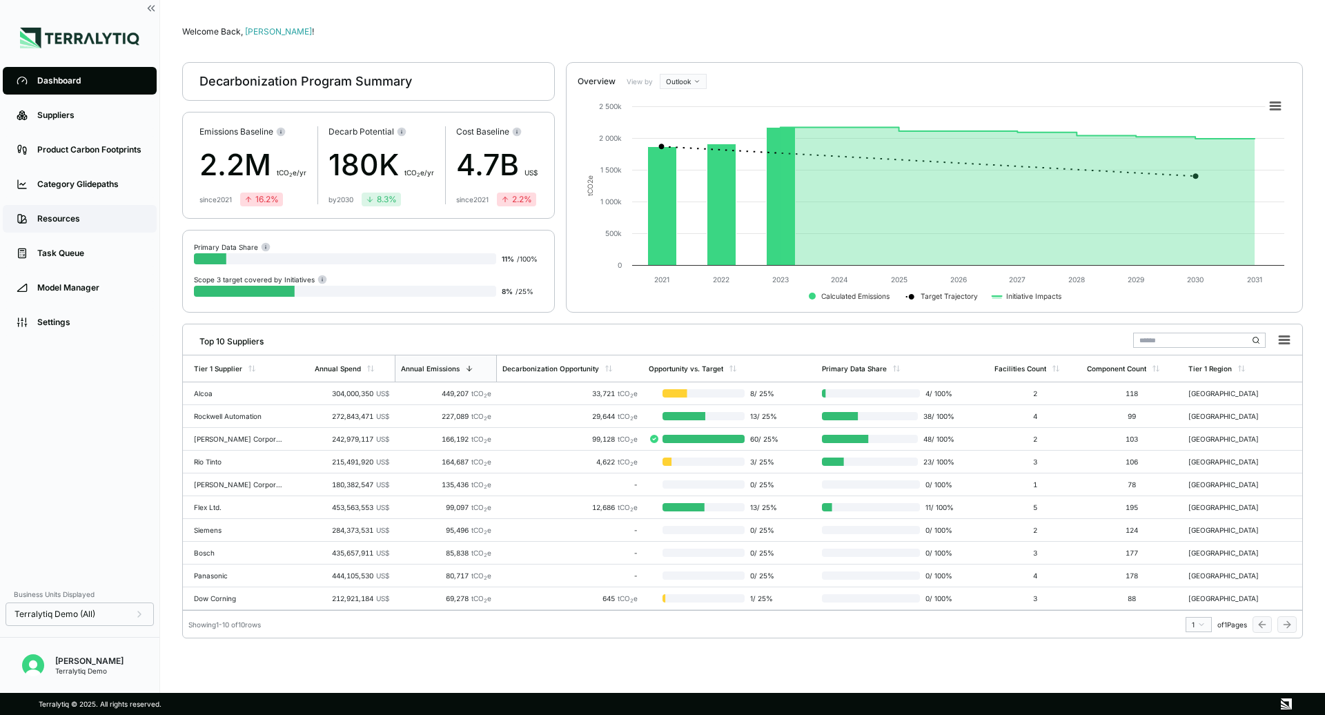
click at [63, 213] on div "Resources" at bounding box center [90, 218] width 106 height 11
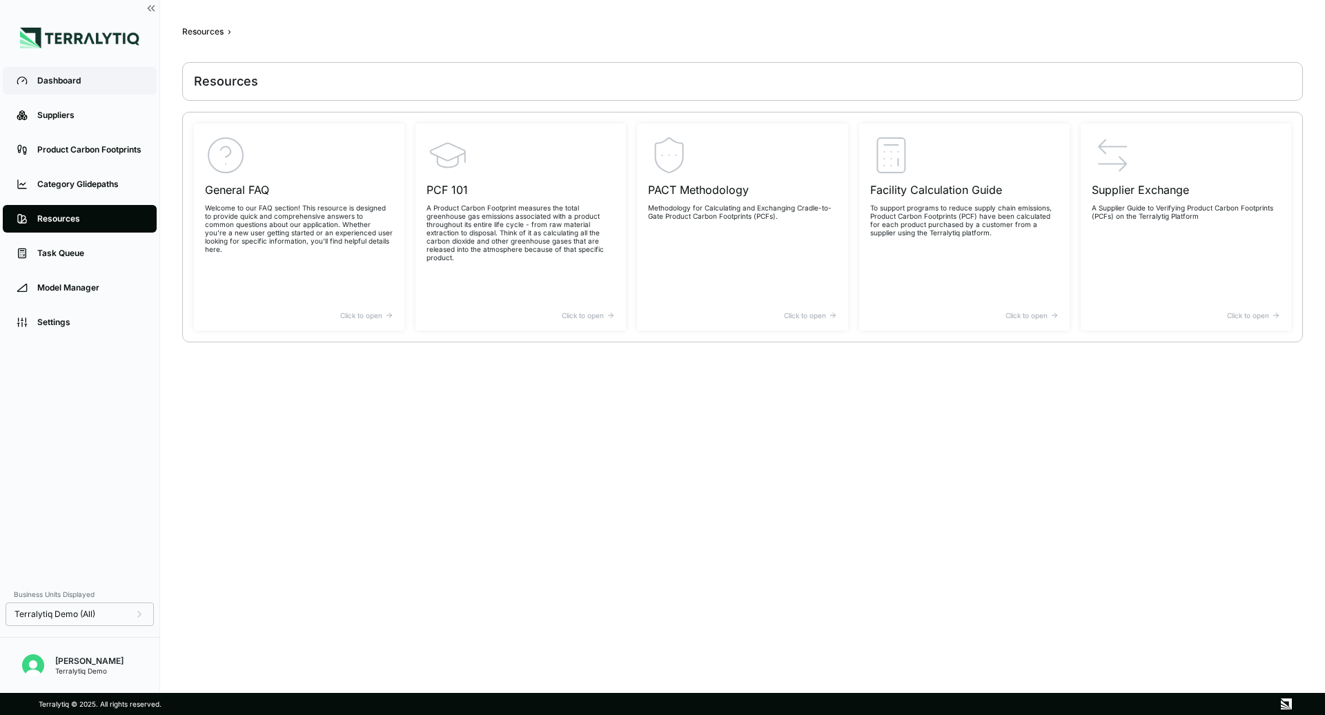
click at [75, 79] on div "Dashboard" at bounding box center [90, 80] width 106 height 11
